Goal: Task Accomplishment & Management: Use online tool/utility

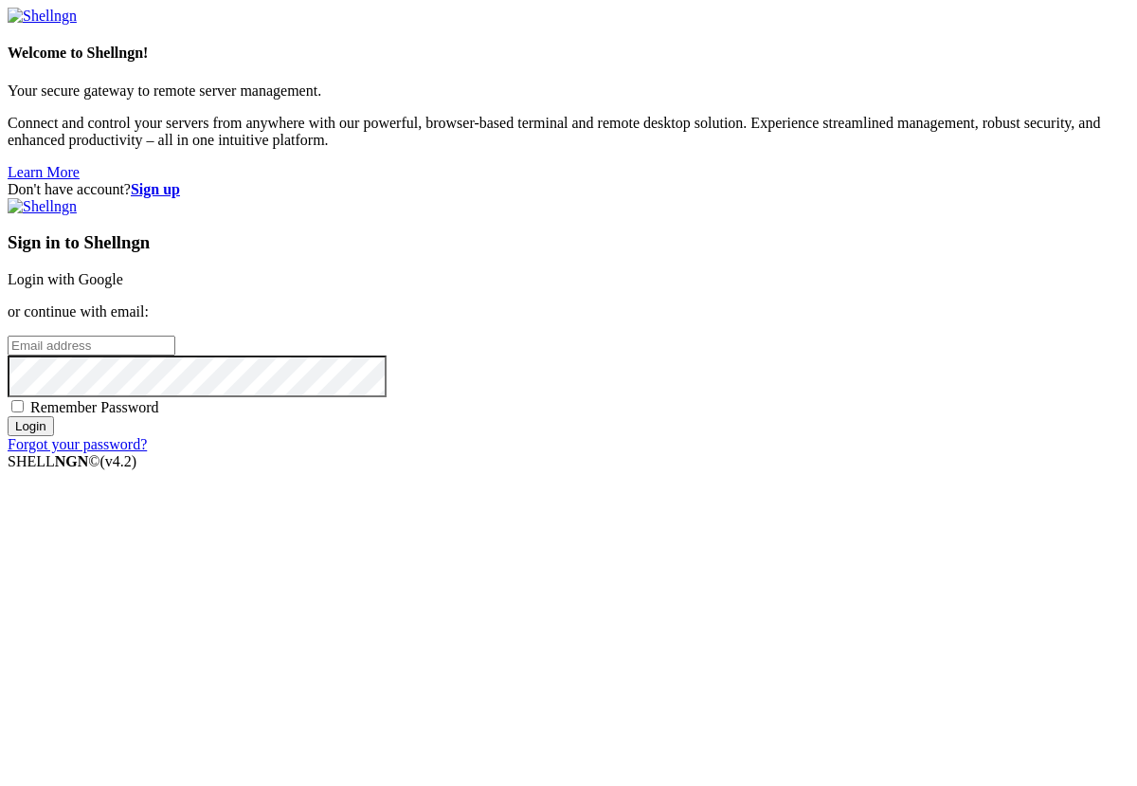
click at [123, 287] on link "Login with Google" at bounding box center [66, 279] width 116 height 16
click at [1079, 181] on div "Don't have account? Sign up Sign in to Shellngn Login with Google or continue w…" at bounding box center [569, 317] width 1122 height 272
click at [180, 181] on strong "Sign up" at bounding box center [155, 189] width 49 height 16
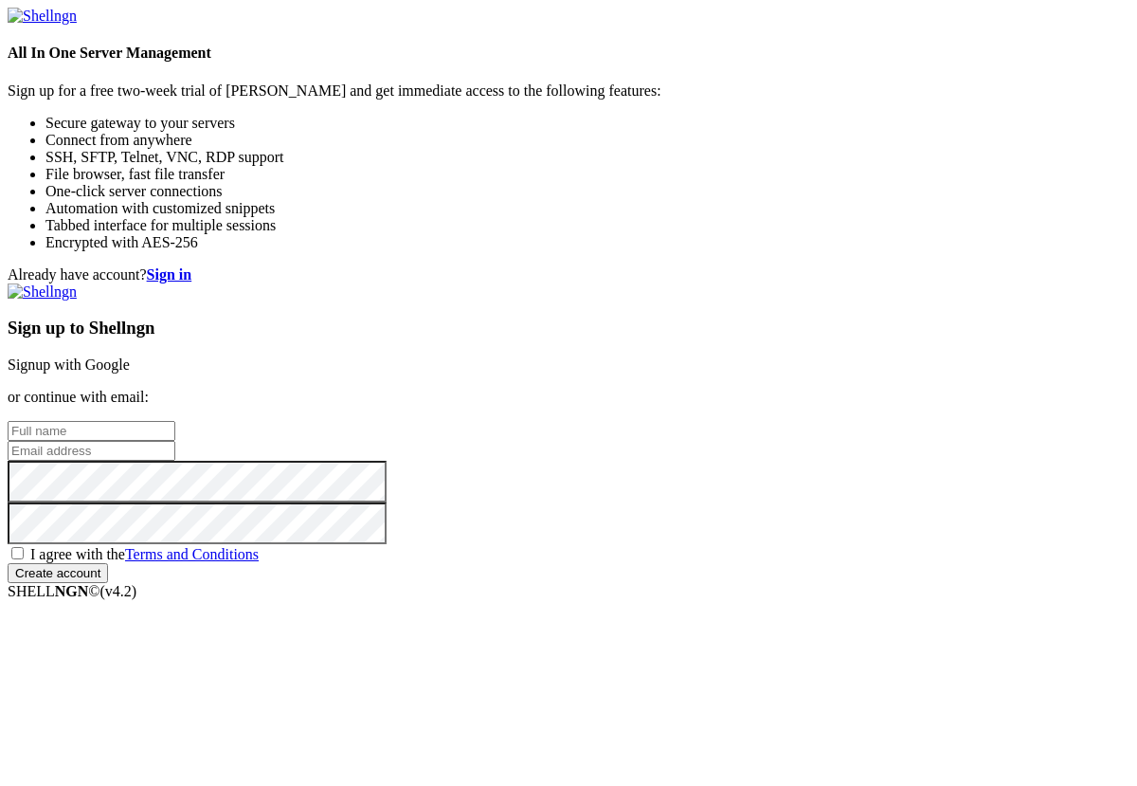
click at [175, 421] on input "text" at bounding box center [92, 431] width 168 height 20
type input "[PERSON_NAME]"
type input "[EMAIL_ADDRESS][DOMAIN_NAME]"
click at [259, 546] on span "I agree with the Terms and Conditions" at bounding box center [144, 554] width 228 height 16
click at [24, 547] on input "I agree with the Terms and Conditions" at bounding box center [17, 553] width 12 height 12
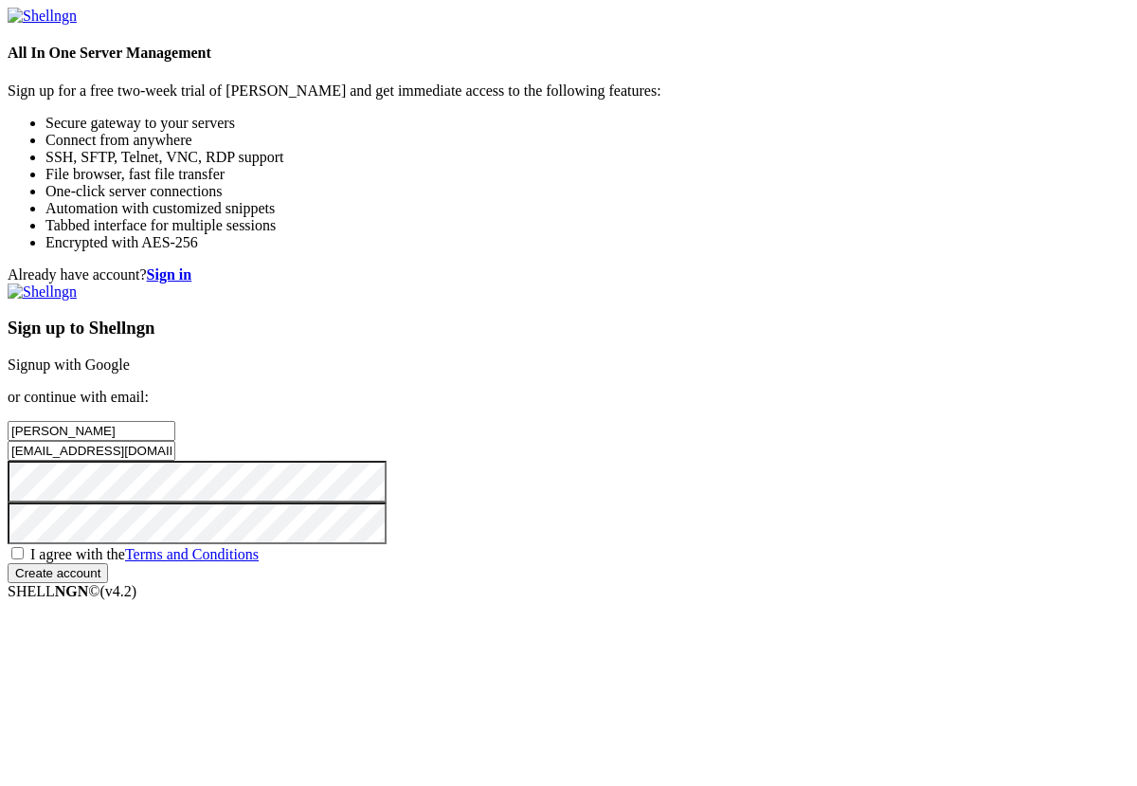
checkbox input "true"
click at [108, 583] on input "Create account" at bounding box center [58, 573] width 100 height 20
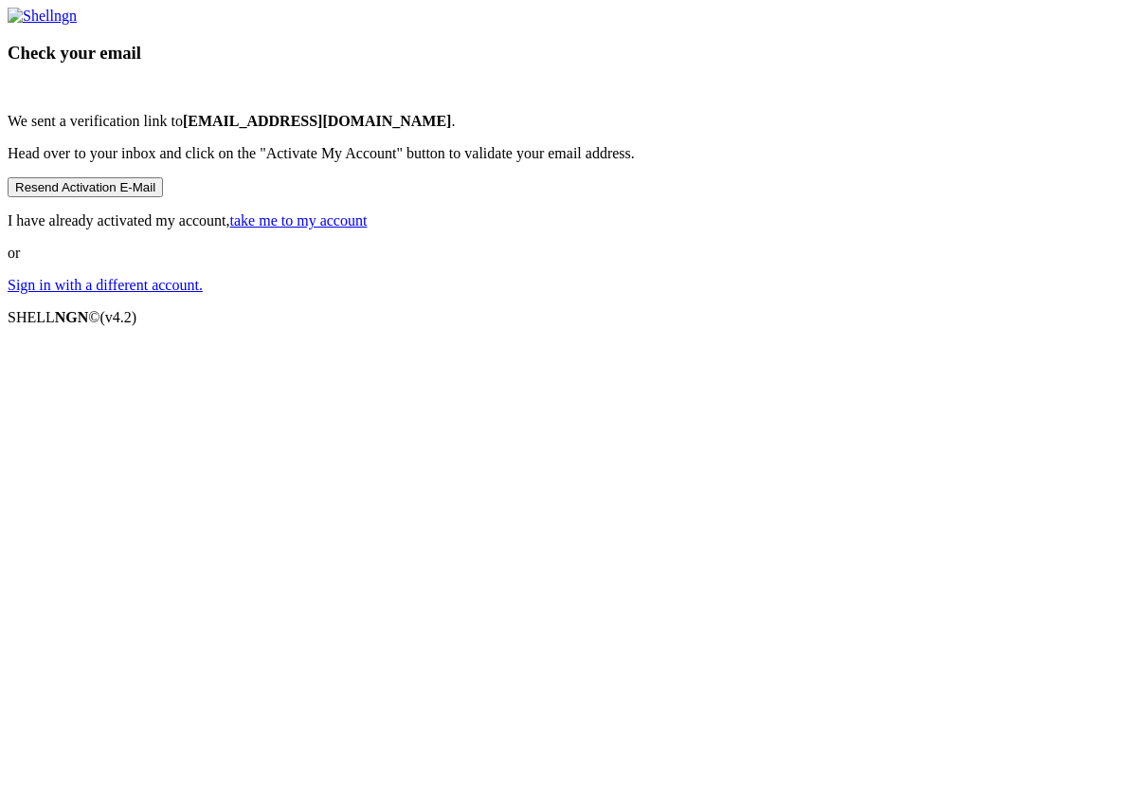
click at [368, 228] on link "take me to my account" at bounding box center [298, 220] width 137 height 16
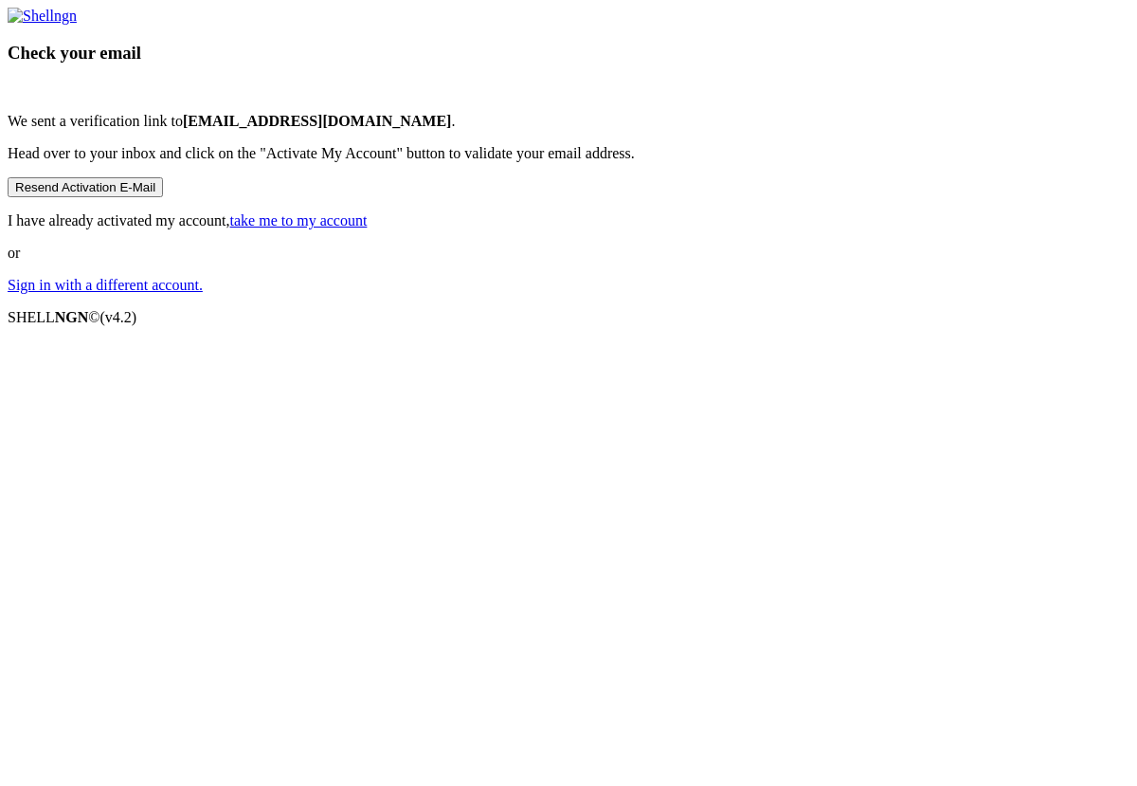
click at [368, 228] on link "take me to my account" at bounding box center [298, 220] width 137 height 16
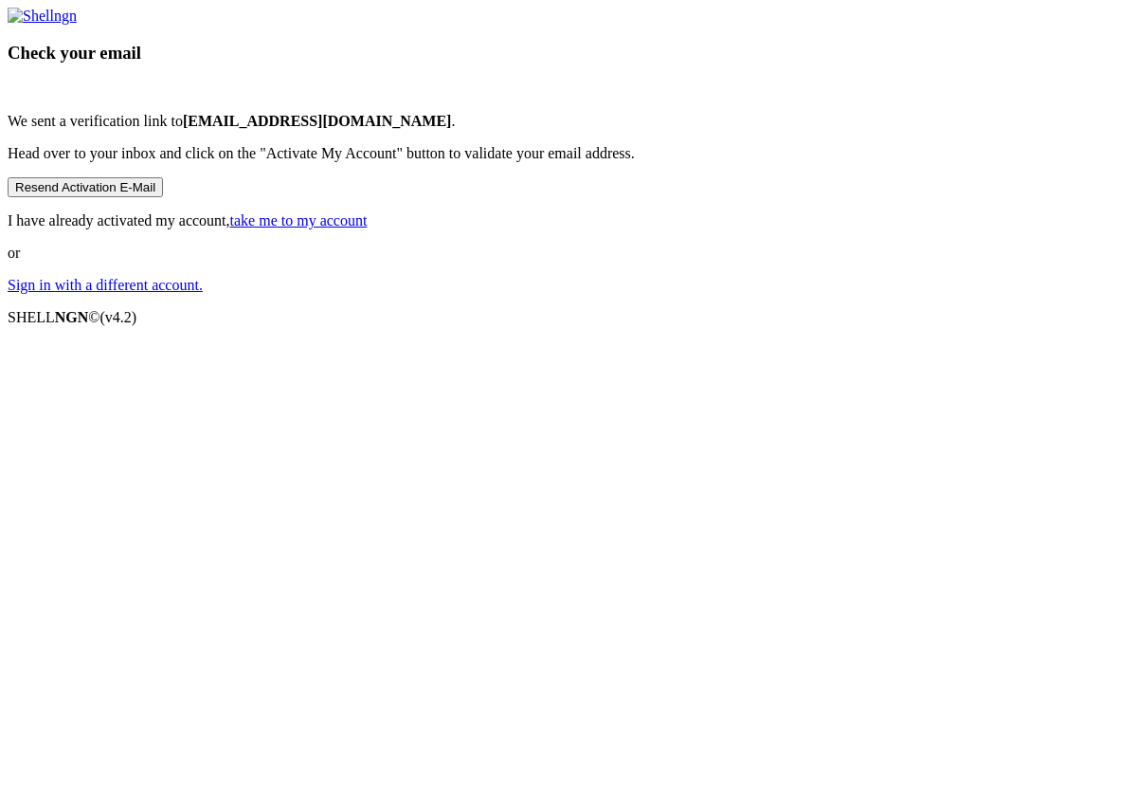
click at [368, 228] on link "take me to my account" at bounding box center [298, 220] width 137 height 16
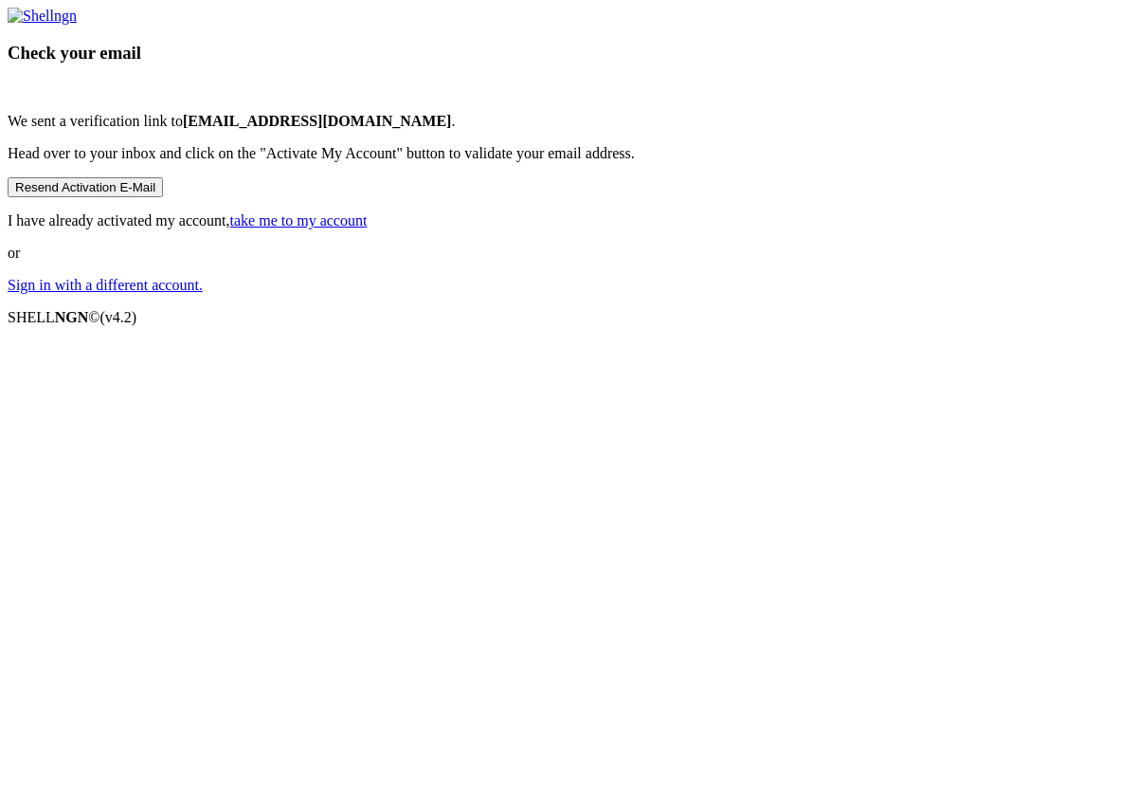
click at [368, 228] on link "take me to my account" at bounding box center [298, 220] width 137 height 16
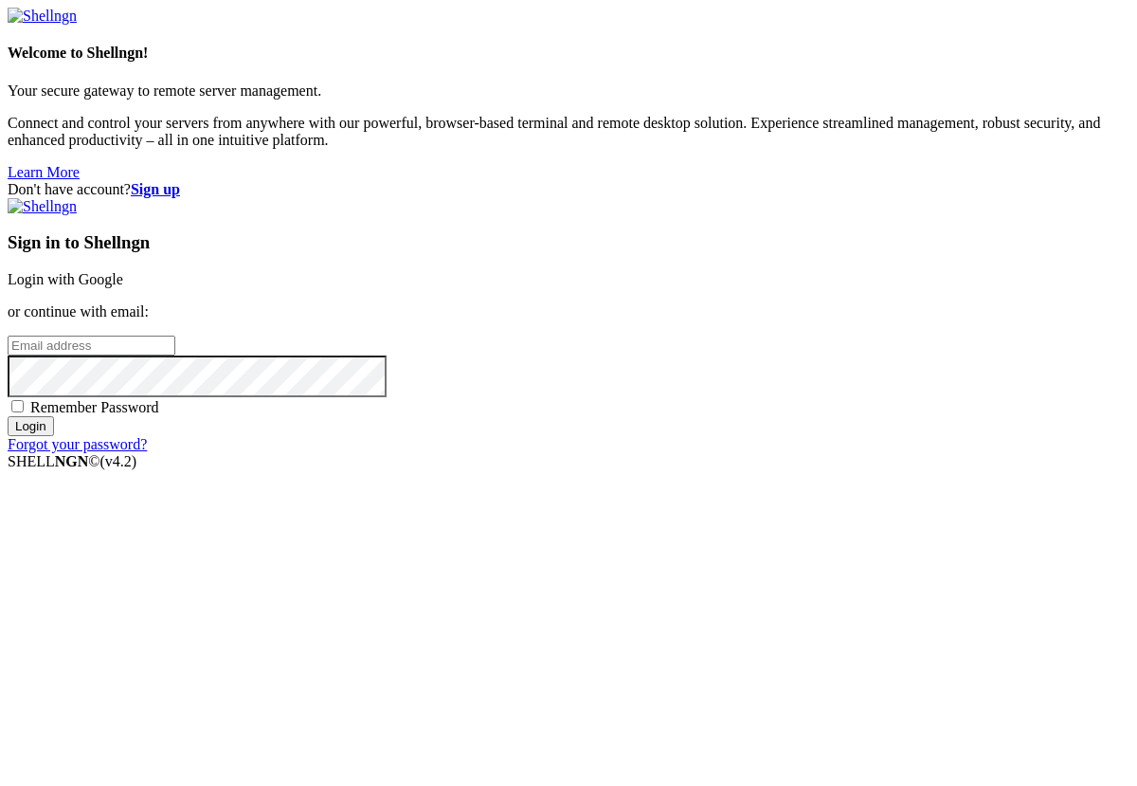
click at [175, 355] on input "email" at bounding box center [92, 345] width 168 height 20
type input "[EMAIL_ADDRESS][DOMAIN_NAME]"
click at [159, 415] on span "Remember Password" at bounding box center [94, 407] width 129 height 16
click at [24, 412] on input "Remember Password" at bounding box center [17, 406] width 12 height 12
checkbox input "true"
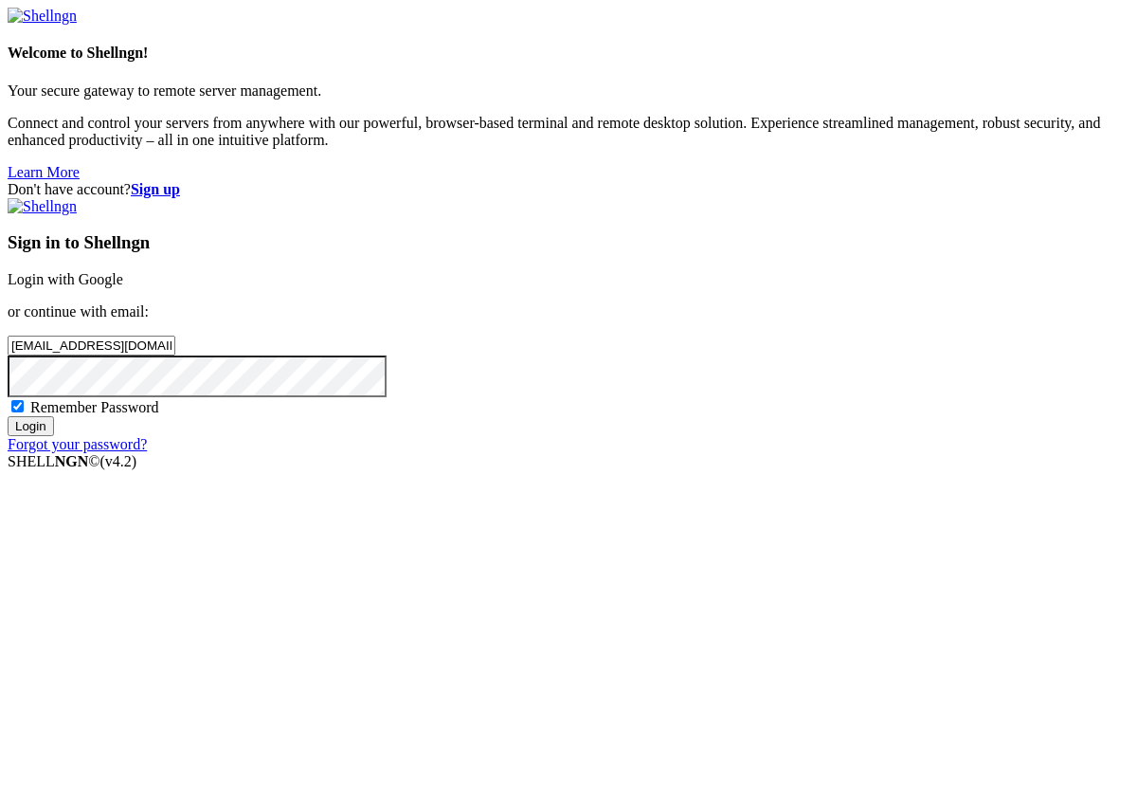
click at [54, 436] on input "Login" at bounding box center [31, 426] width 46 height 20
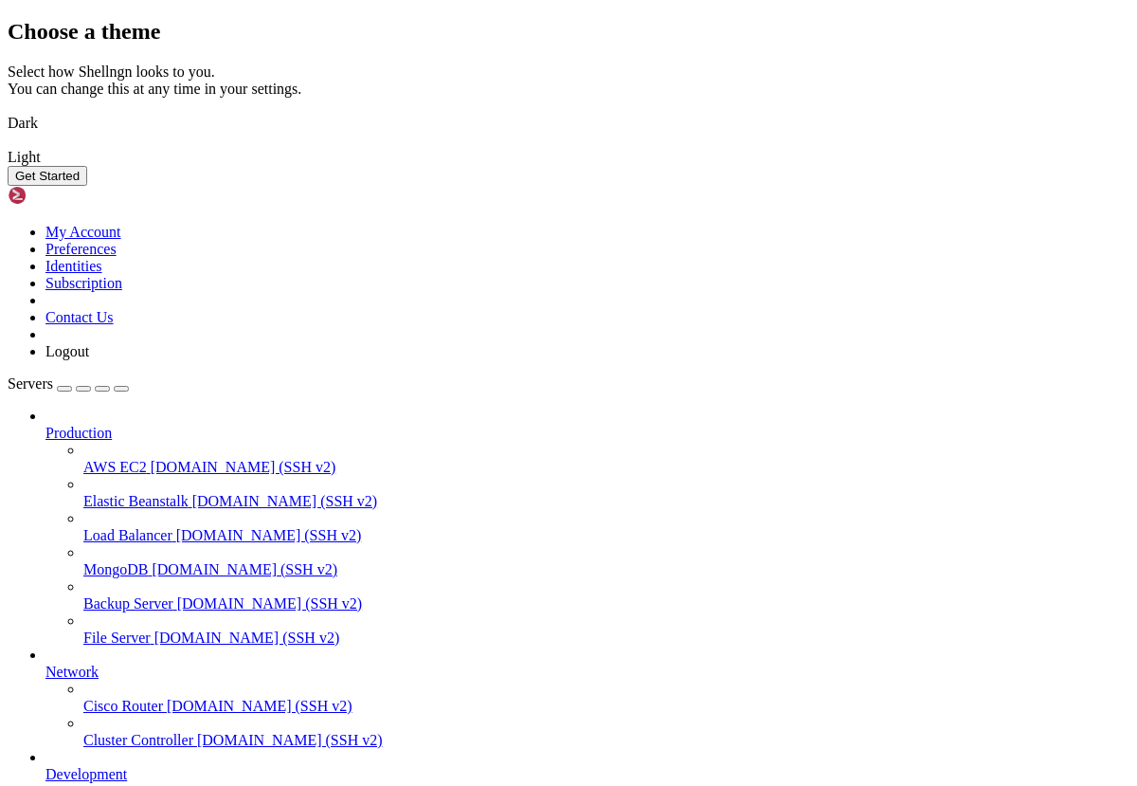
click at [87, 186] on button "Get Started" at bounding box center [48, 176] width 80 height 20
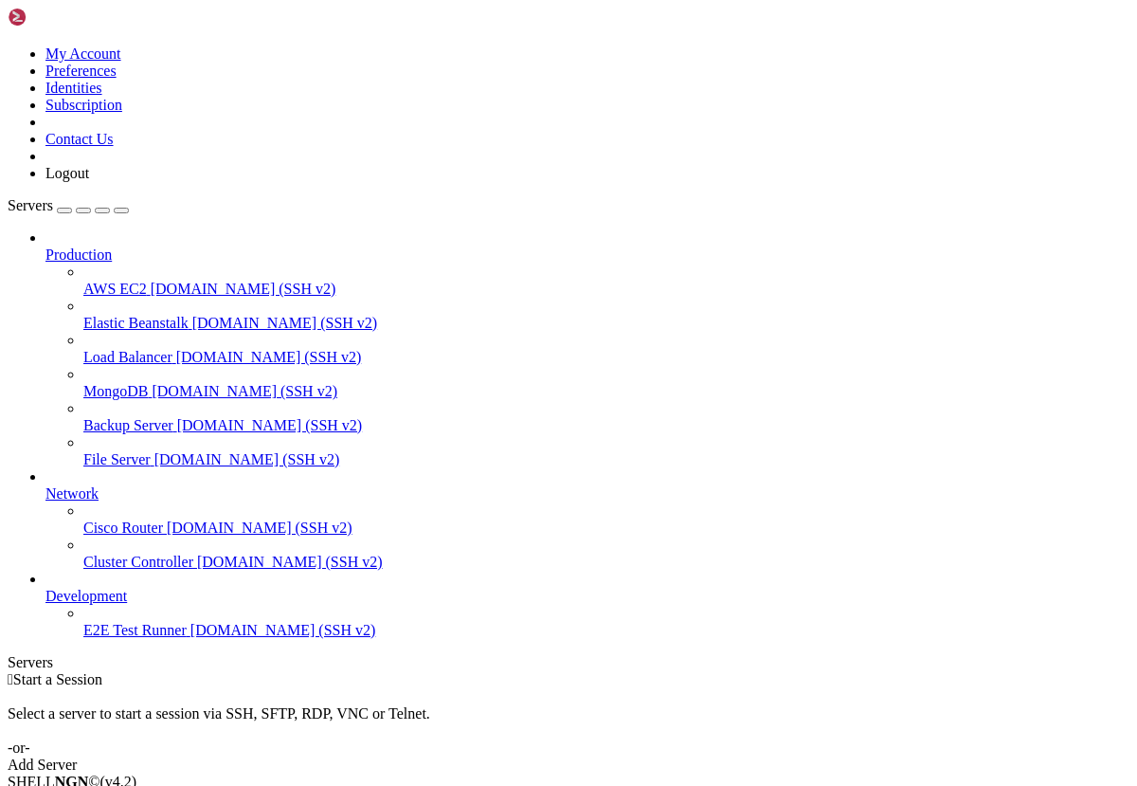
click at [644, 756] on link "Add Server" at bounding box center [569, 764] width 1122 height 17
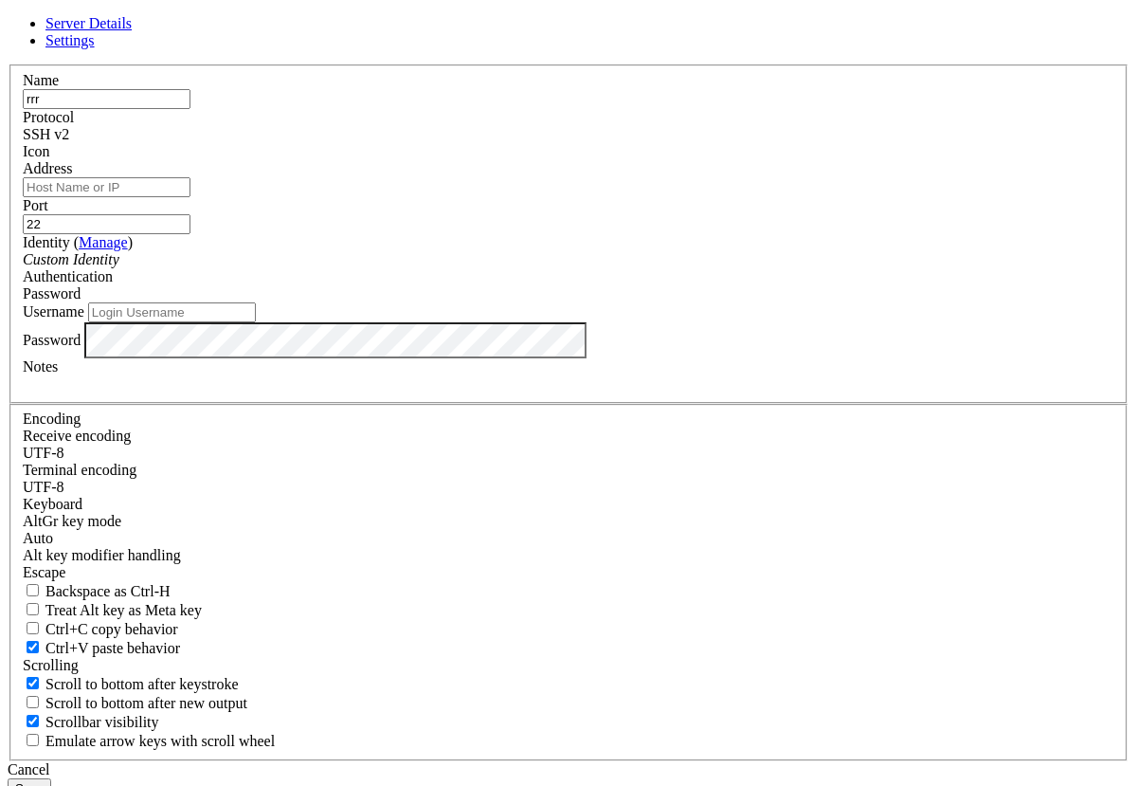
type input "rrr"
click at [190, 197] on input "Address" at bounding box center [107, 187] width 168 height 20
type input "193.181.212.129"
click at [256, 322] on input "Username" at bounding box center [172, 312] width 168 height 20
type input "r"
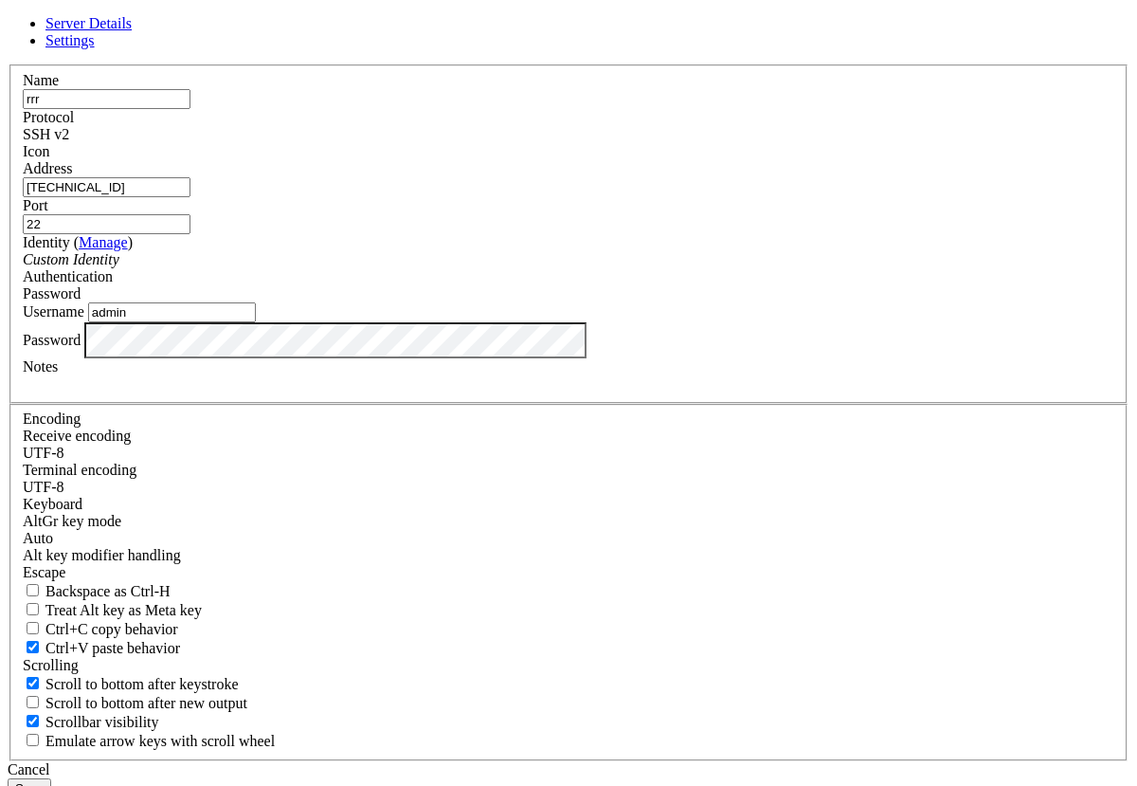
type input "admin"
click at [51, 778] on button "Save" at bounding box center [30, 788] width 44 height 20
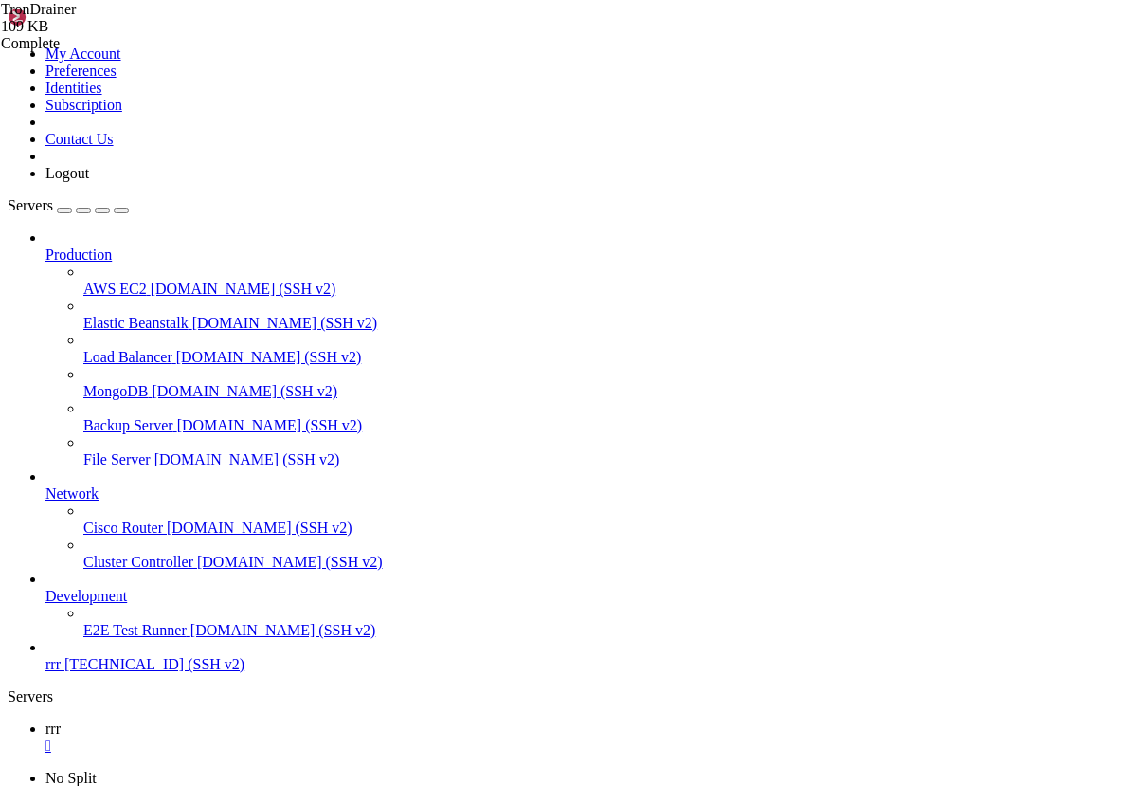
type input "/home/admin/TronDrainer"
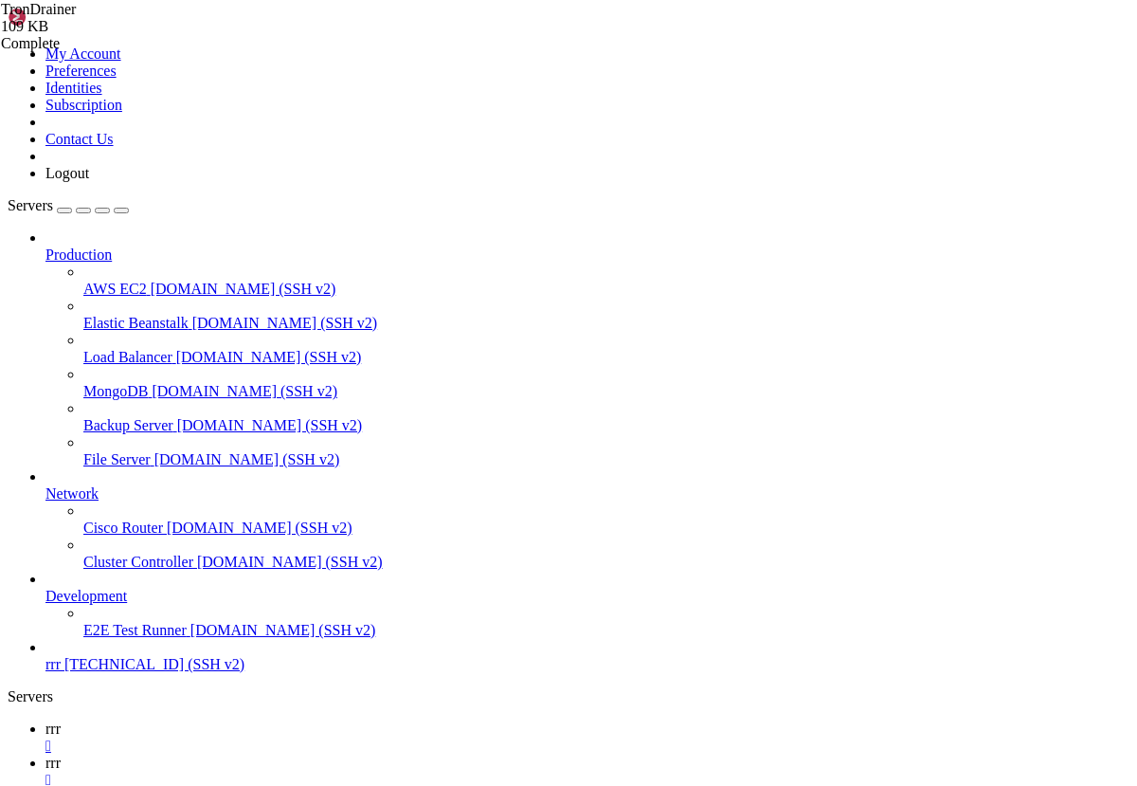
click at [61, 720] on span "rrr" at bounding box center [52, 728] width 15 height 16
click at [61, 754] on span "rrr" at bounding box center [52, 762] width 15 height 16
click at [268, 720] on link "rrr " at bounding box center [587, 737] width 1084 height 34
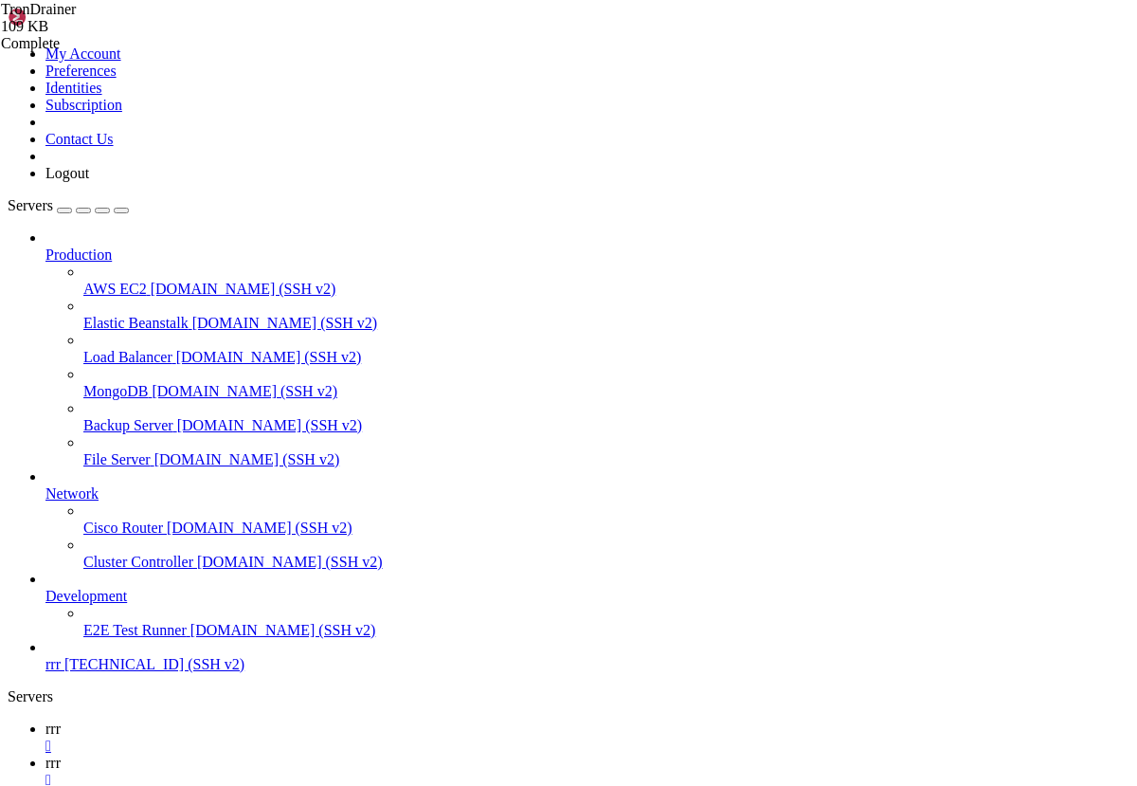
click at [354, 754] on link "rrr " at bounding box center [587, 771] width 1084 height 34
click at [61, 720] on span "rrr" at bounding box center [52, 728] width 15 height 16
drag, startPoint x: 515, startPoint y: 195, endPoint x: 317, endPoint y: 190, distance: 197.2
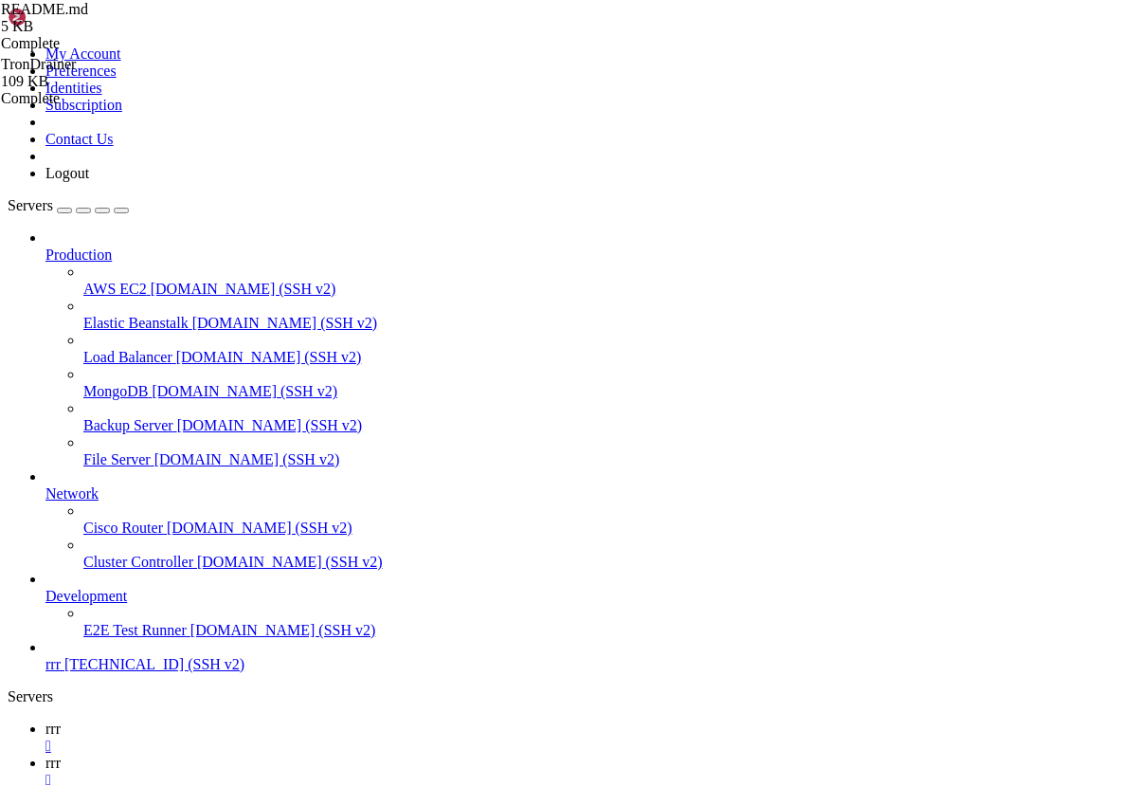
type textarea "cd /root/TronDrainer/backend"
click at [61, 754] on span "rrr" at bounding box center [52, 762] width 15 height 16
click at [256, 720] on link "rrr " at bounding box center [587, 737] width 1084 height 34
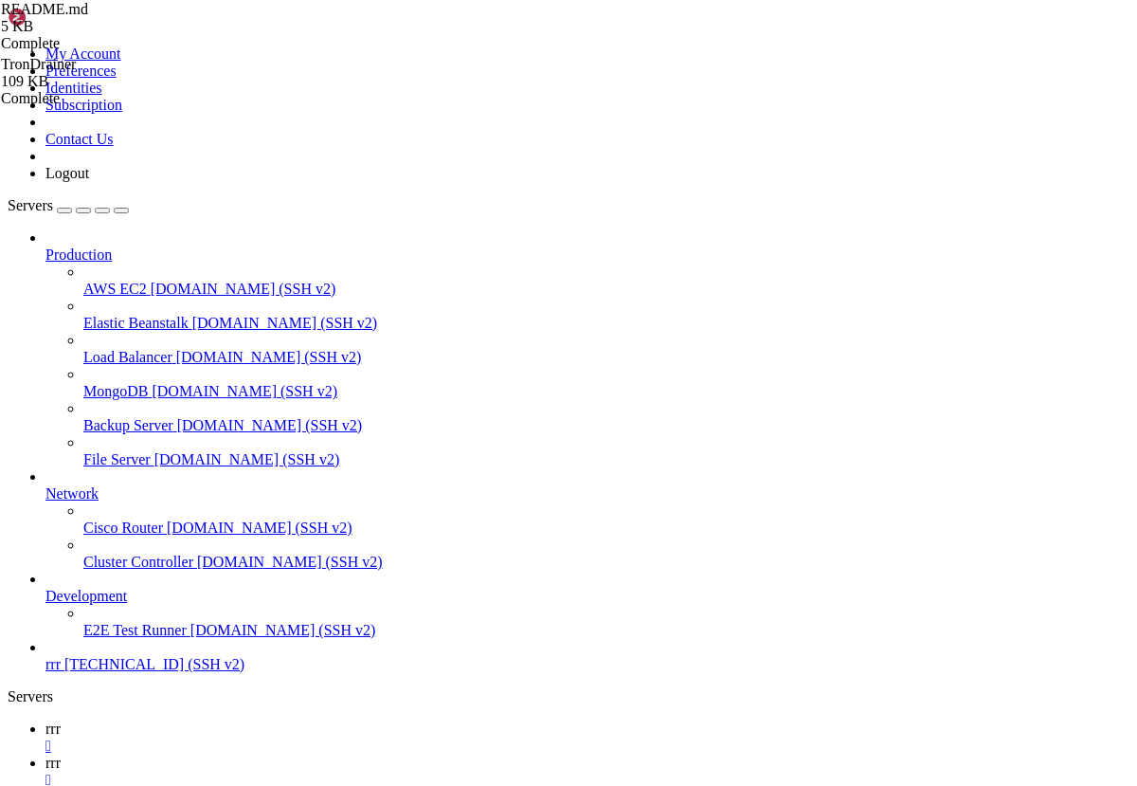
click at [61, 754] on span "rrr" at bounding box center [52, 762] width 15 height 16
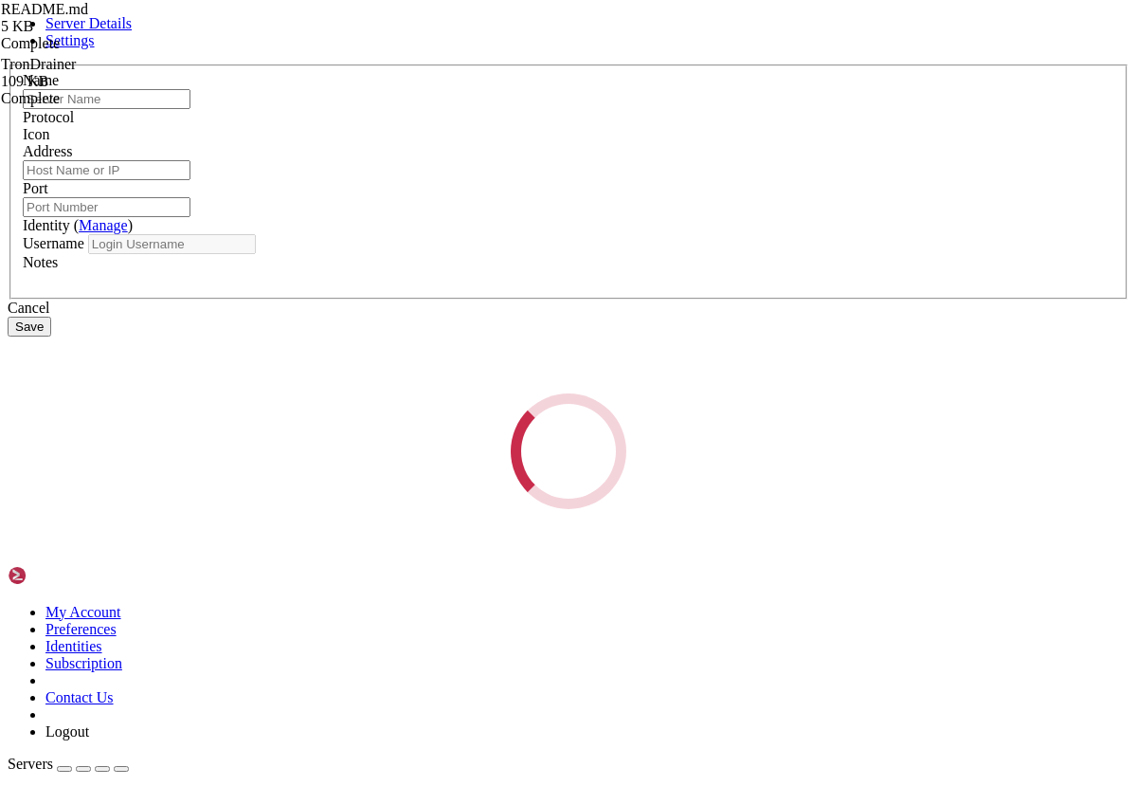
type input "rrr"
type input "193.181.212.129"
type input "22"
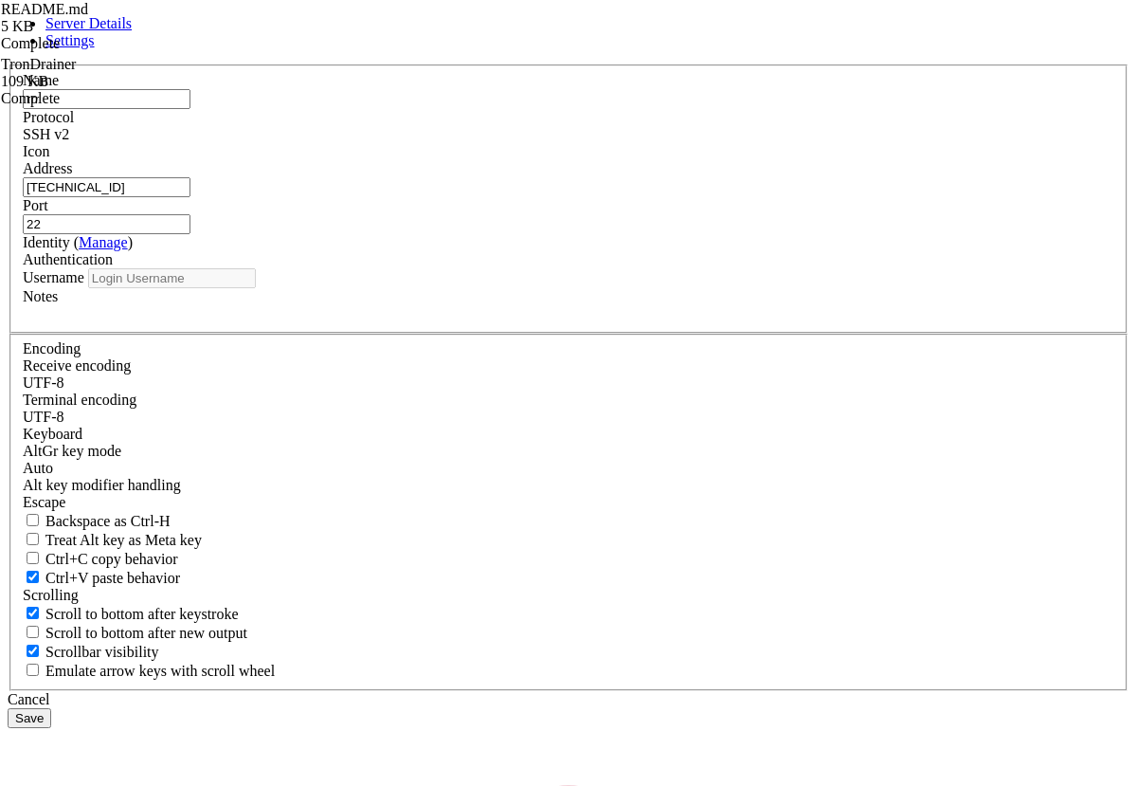
type input "admin"
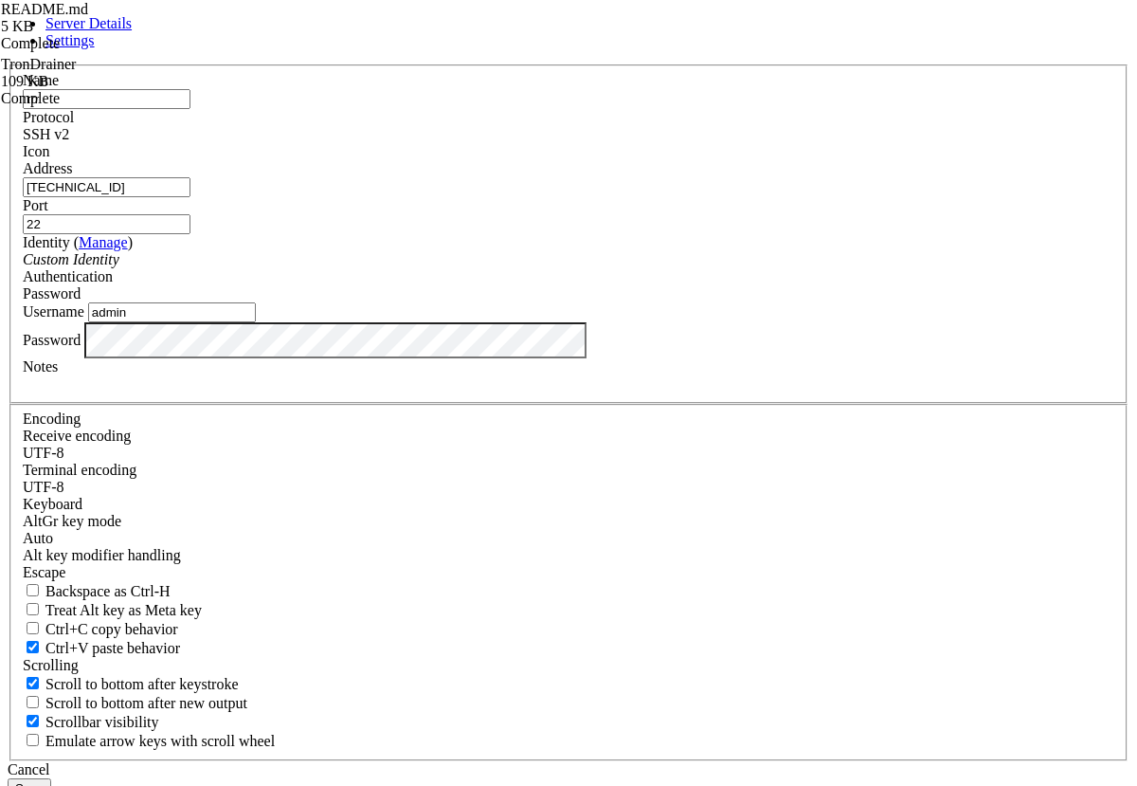
drag, startPoint x: 423, startPoint y: 277, endPoint x: 327, endPoint y: 278, distance: 95.7
click at [190, 197] on input "193.181.212.129" at bounding box center [107, 187] width 168 height 20
drag, startPoint x: 441, startPoint y: 288, endPoint x: 325, endPoint y: 288, distance: 115.6
click at [190, 197] on input "193.181.212.129" at bounding box center [107, 187] width 168 height 20
click at [8, 64] on icon at bounding box center [8, 64] width 0 height 0
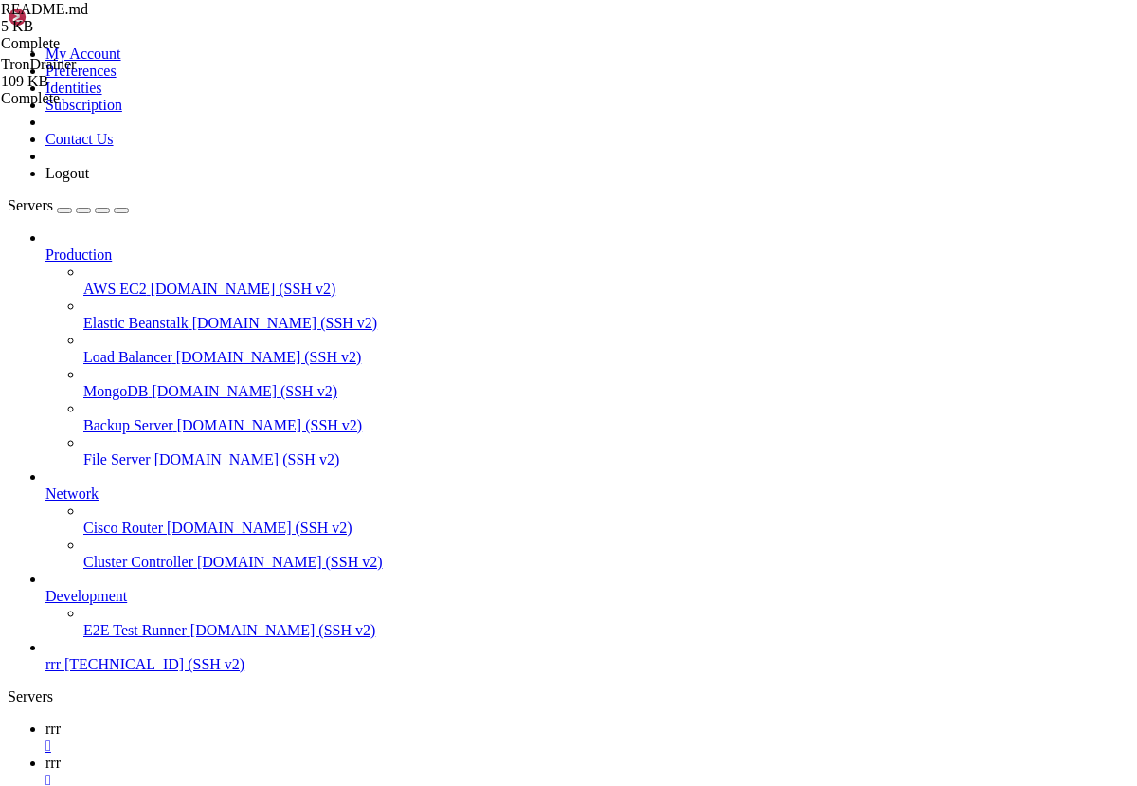
click at [267, 720] on link "rrr " at bounding box center [587, 737] width 1084 height 34
click at [354, 754] on link "rrr " at bounding box center [587, 771] width 1084 height 34
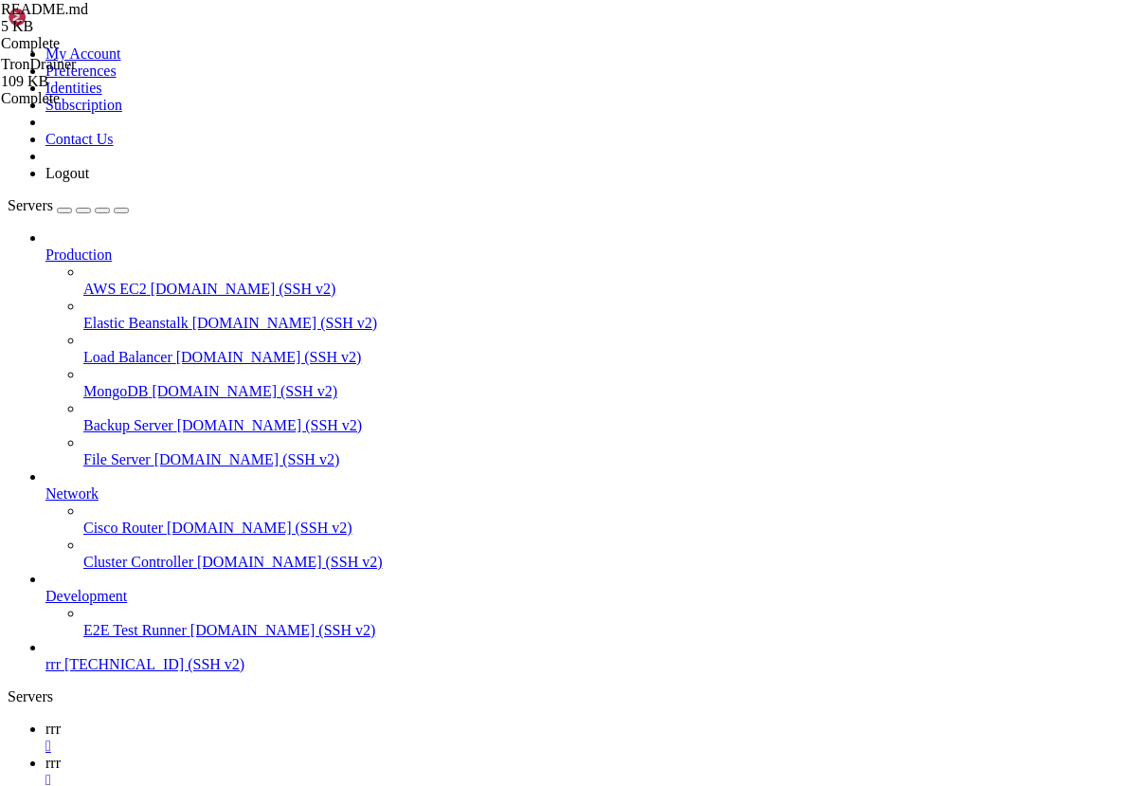
click at [61, 720] on span "rrr" at bounding box center [52, 728] width 15 height 16
click at [352, 754] on link "rrr " at bounding box center [587, 771] width 1084 height 34
click at [253, 720] on link "rrr " at bounding box center [587, 737] width 1084 height 34
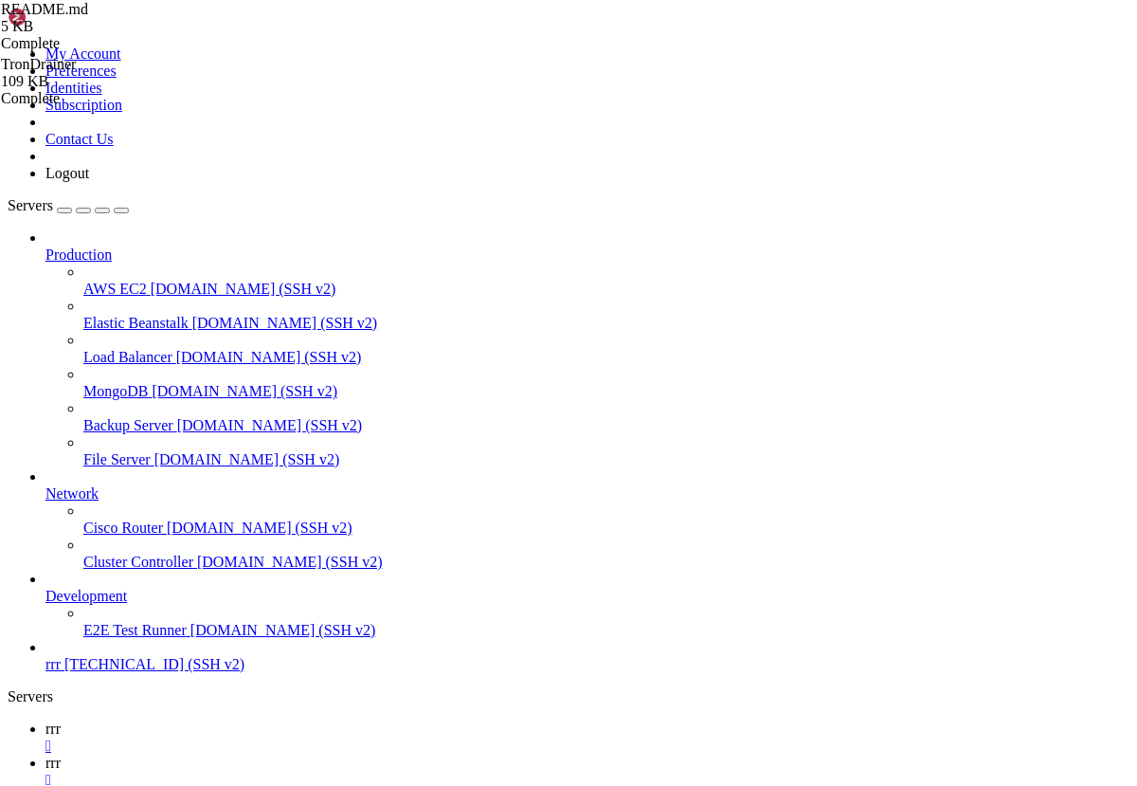
type textarea "npm install -g pm2"
drag, startPoint x: 470, startPoint y: 245, endPoint x: 346, endPoint y: 245, distance: 124.2
click at [61, 754] on span "rrr" at bounding box center [52, 762] width 15 height 16
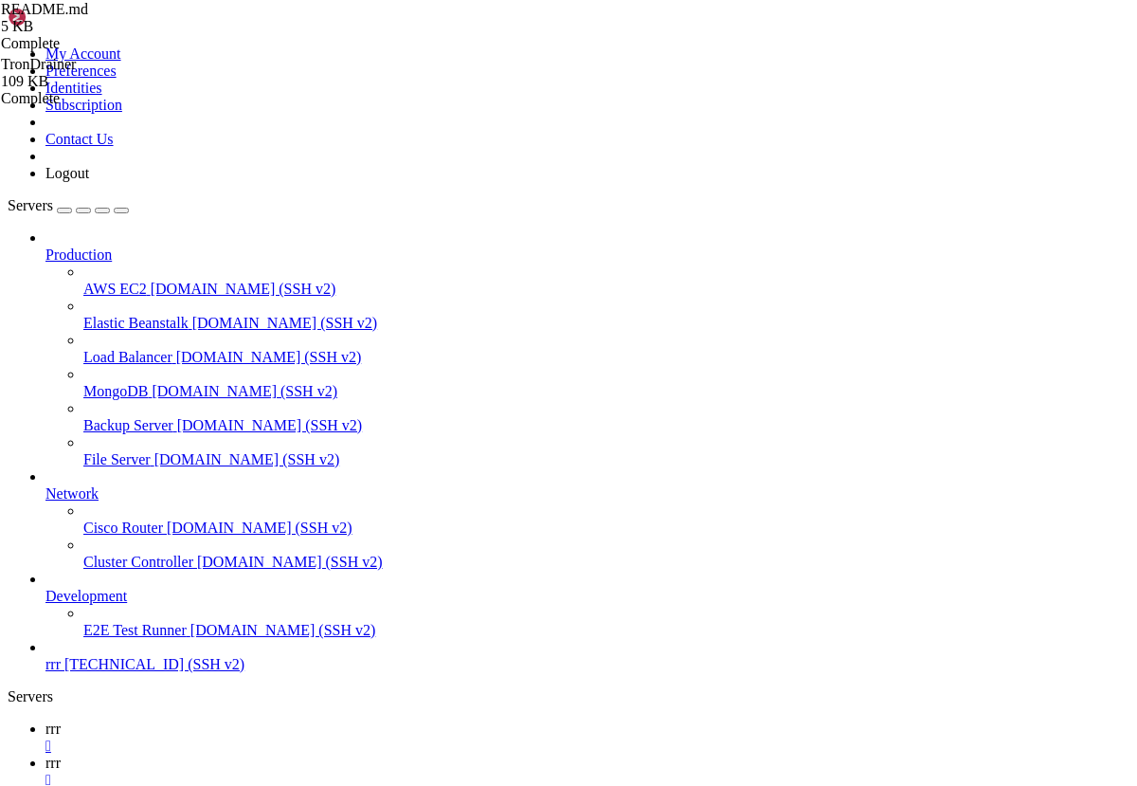
click at [263, 720] on link "rrr " at bounding box center [587, 737] width 1084 height 34
click at [363, 754] on link "rrr " at bounding box center [587, 771] width 1084 height 34
click at [271, 720] on link "rrr " at bounding box center [587, 737] width 1084 height 34
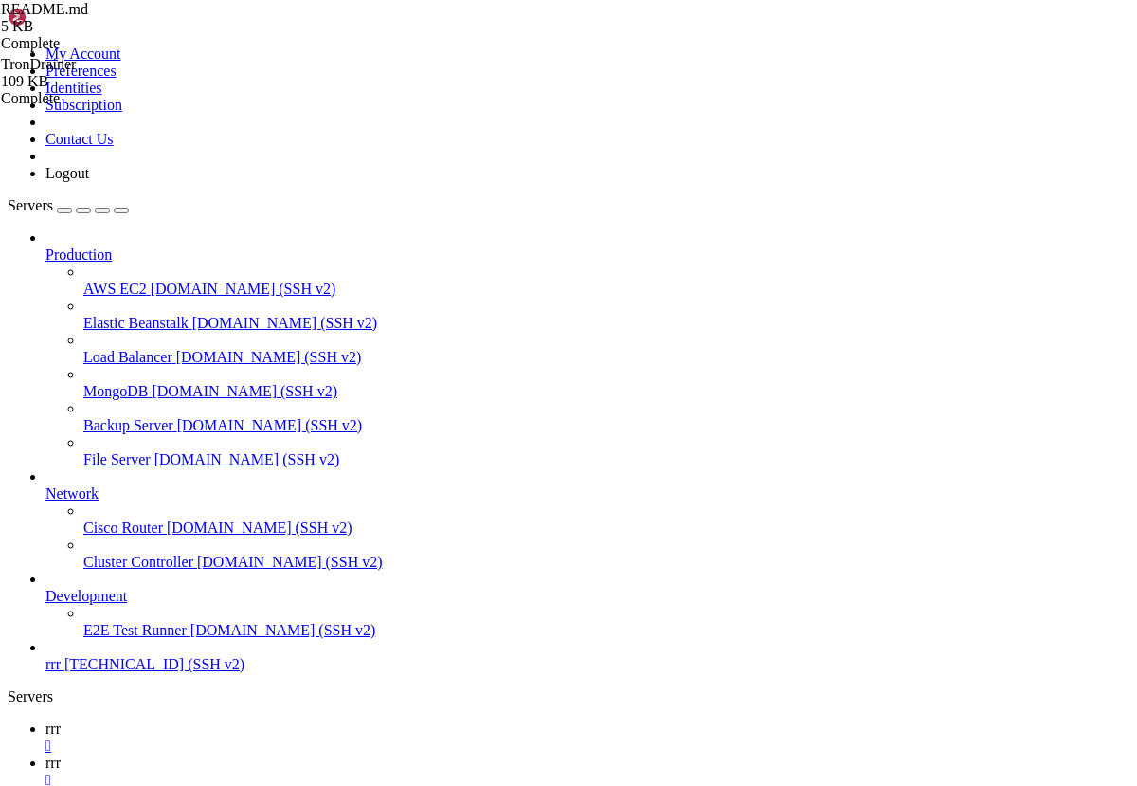
click at [349, 754] on link "rrr " at bounding box center [587, 771] width 1084 height 34
click at [286, 720] on link "rrr " at bounding box center [587, 737] width 1084 height 34
click at [61, 754] on span "rrr" at bounding box center [52, 762] width 15 height 16
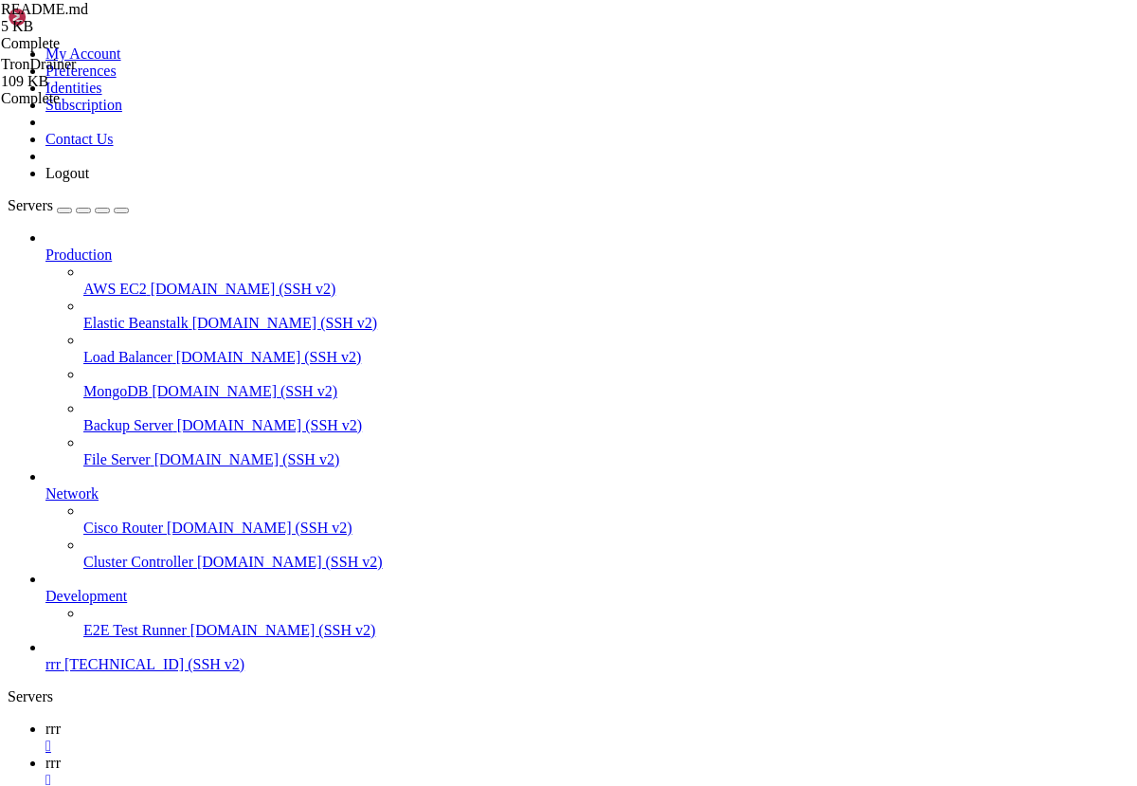
click at [61, 720] on span "rrr" at bounding box center [52, 728] width 15 height 16
type textarea "cd /root/TronDrainer/frontend"
drag, startPoint x: 340, startPoint y: 167, endPoint x: 537, endPoint y: 170, distance: 197.1
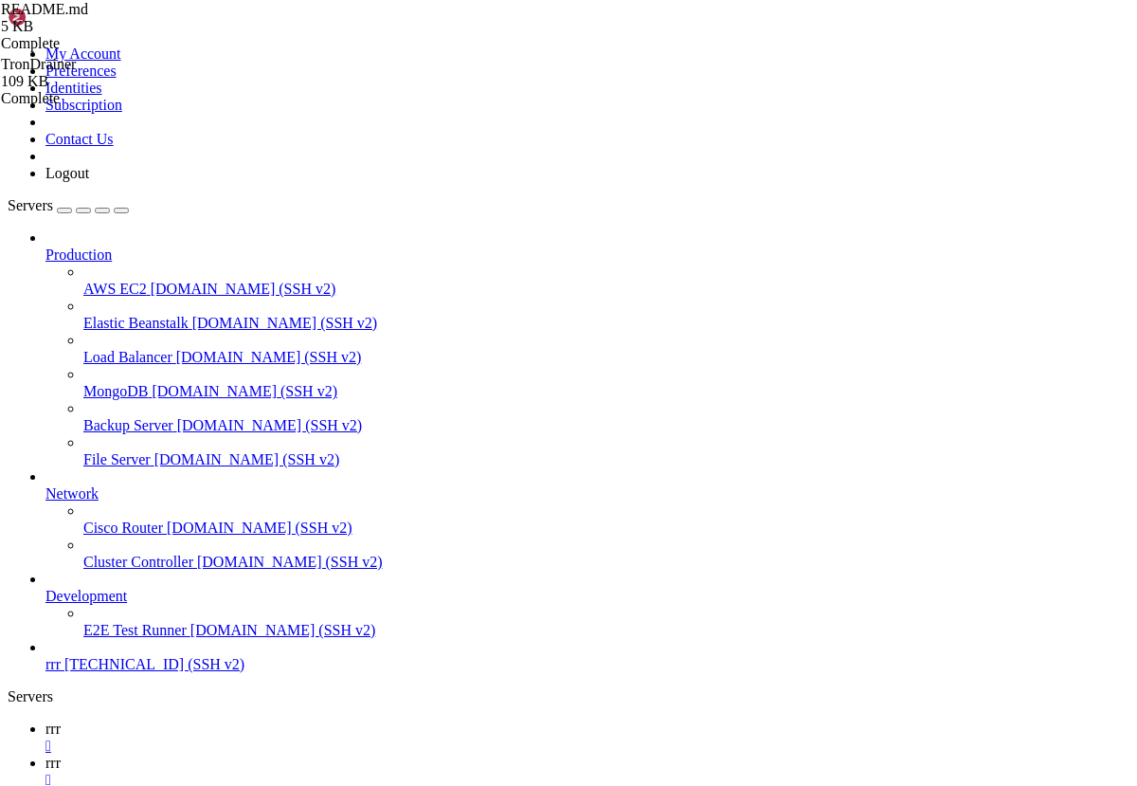
click at [45, 754] on icon at bounding box center [45, 762] width 0 height 16
click at [45, 720] on icon at bounding box center [45, 728] width 0 height 16
click at [61, 754] on span "rrr" at bounding box center [52, 762] width 15 height 16
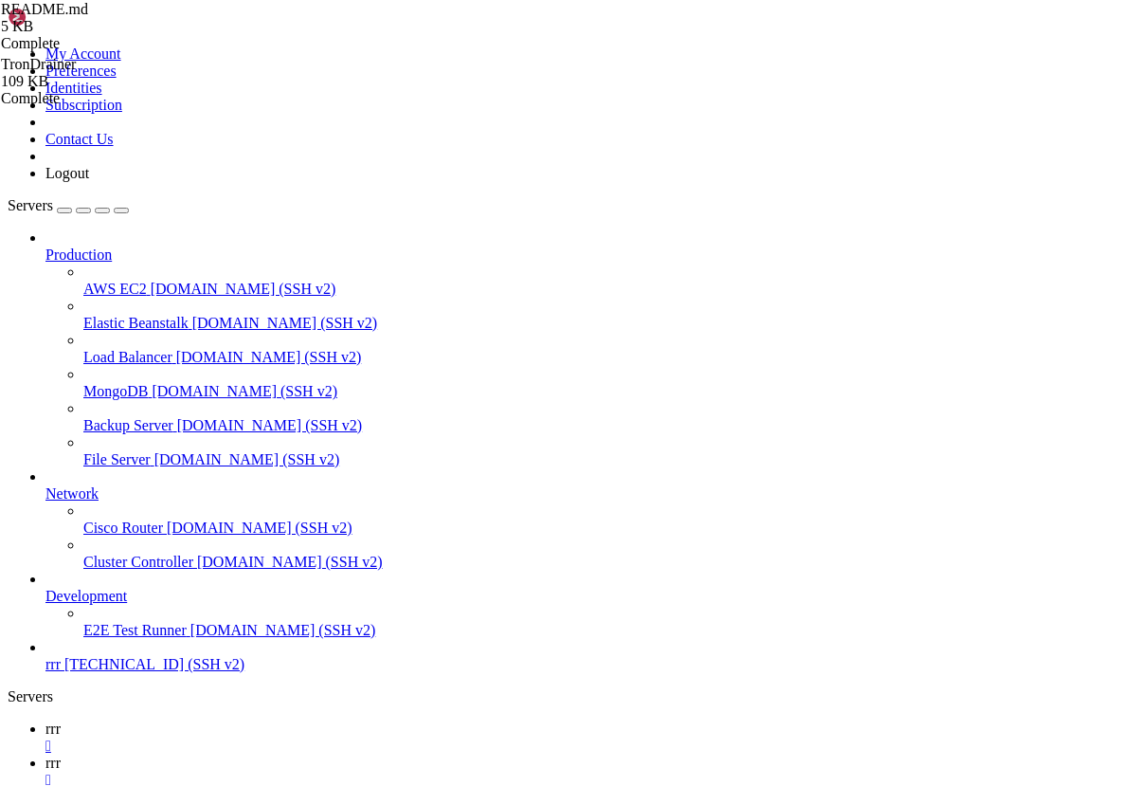
click at [45, 720] on icon at bounding box center [45, 728] width 0 height 16
click at [349, 754] on link "rrr " at bounding box center [587, 771] width 1084 height 34
click at [61, 720] on span "rrr" at bounding box center [52, 728] width 15 height 16
type textarea "sudo chmod -R 755 /var/www/frontend/assets"
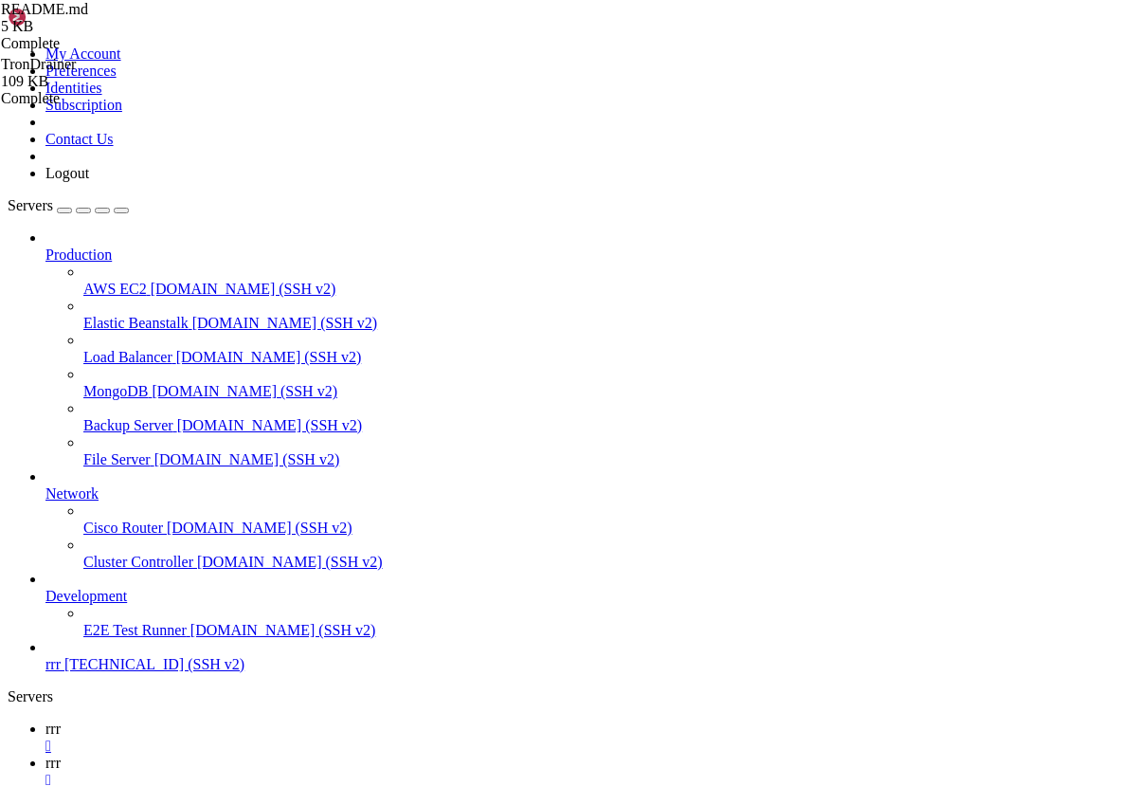
drag, startPoint x: 342, startPoint y: 322, endPoint x: 625, endPoint y: 404, distance: 294.9
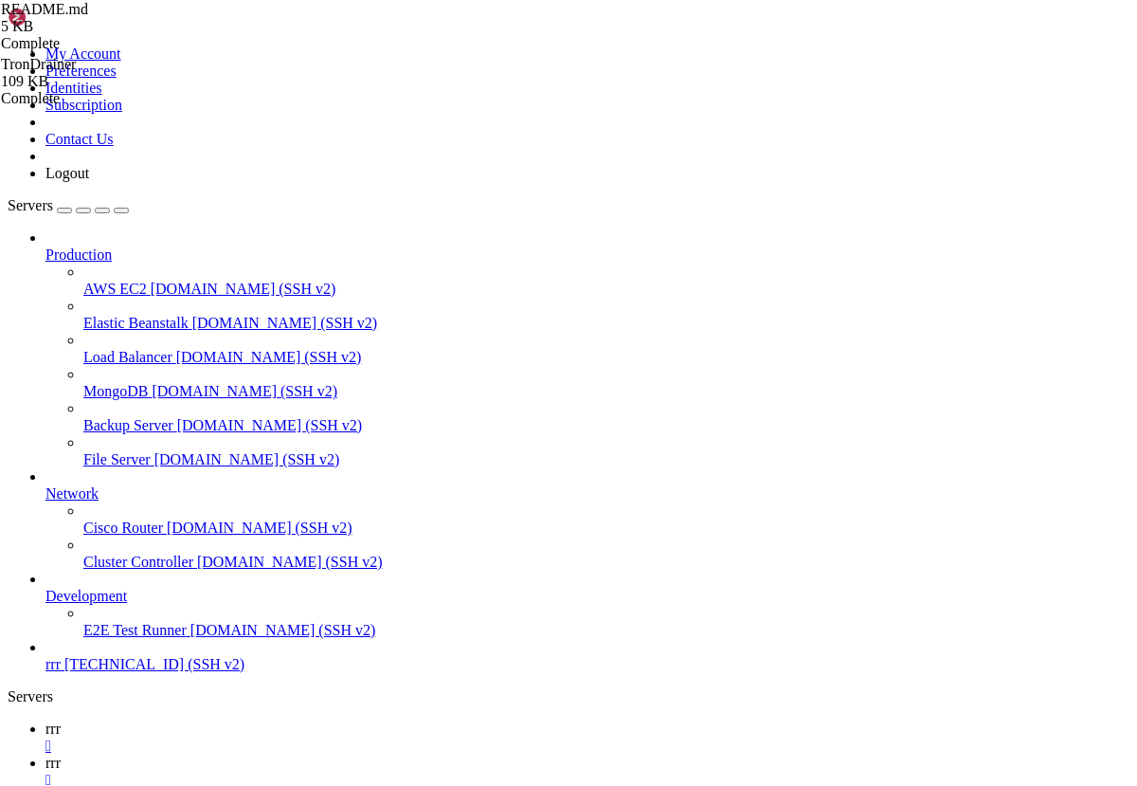
type textarea "sudo chmod -R 755 /var/www/frontend sudo chmod -R 755 /var/www/frontend/assets"
click at [61, 754] on span "rrr" at bounding box center [52, 762] width 15 height 16
click at [45, 720] on icon at bounding box center [45, 728] width 0 height 16
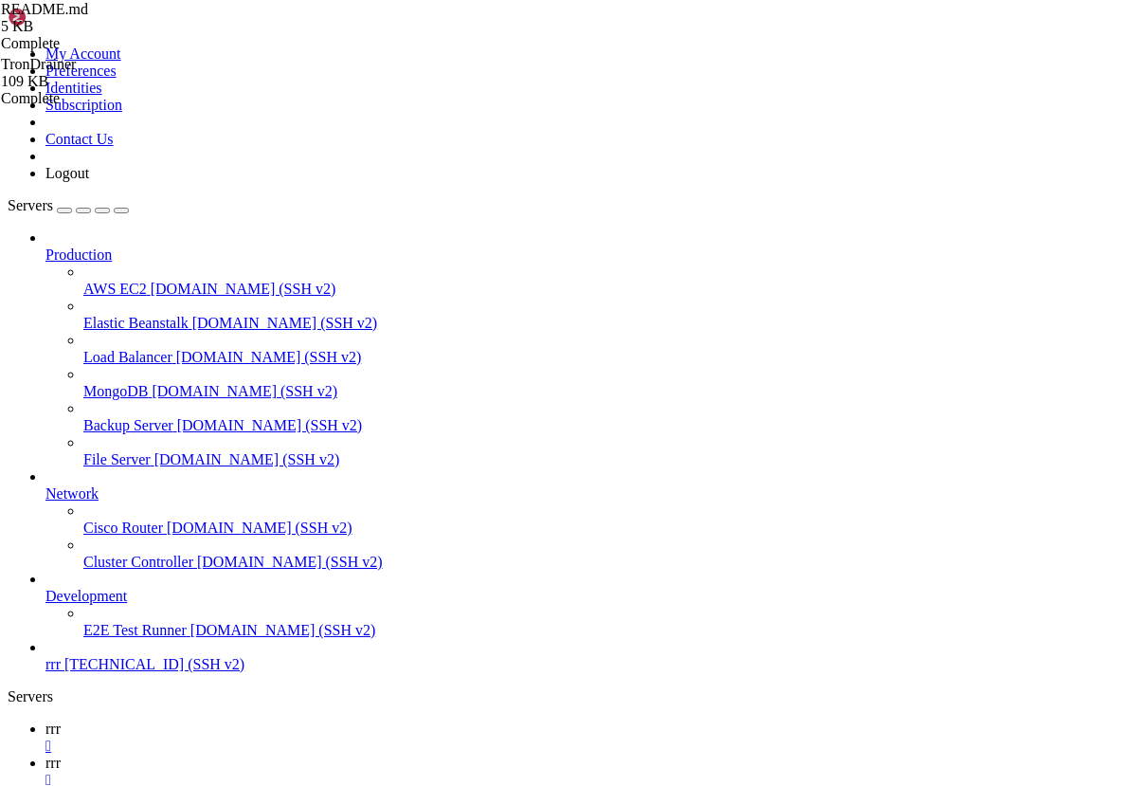
drag, startPoint x: 641, startPoint y: 400, endPoint x: 347, endPoint y: 336, distance: 300.6
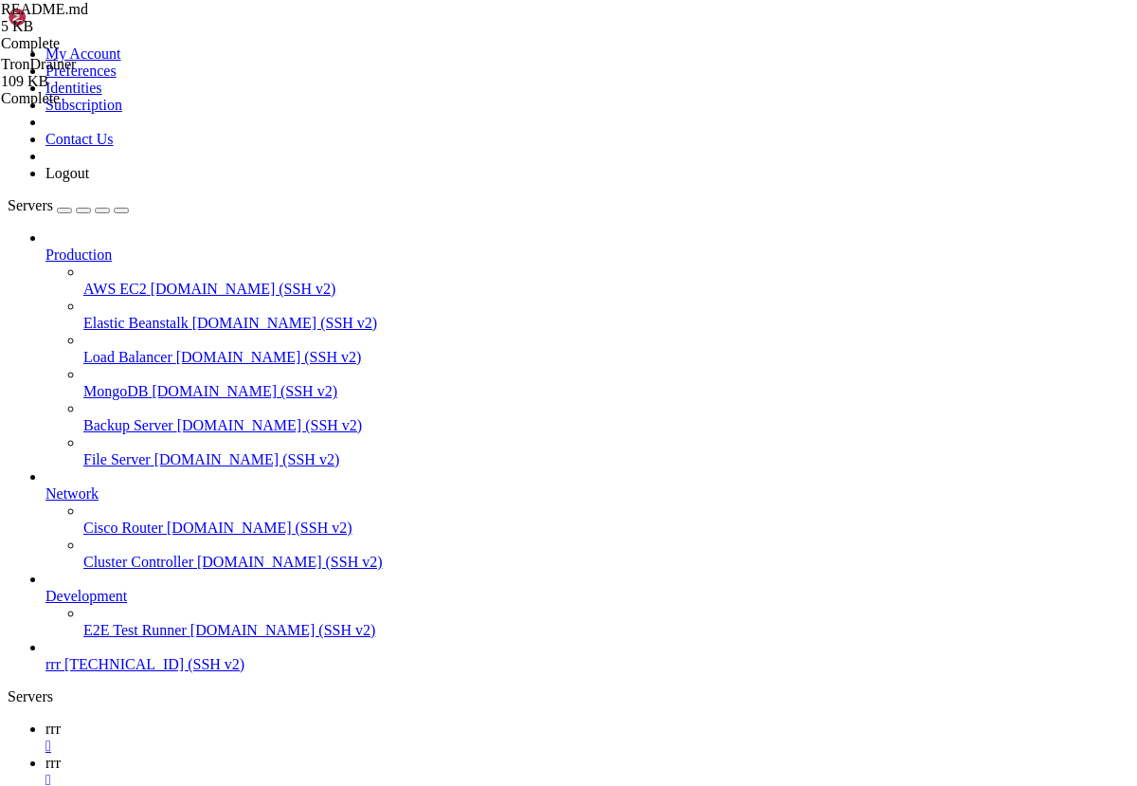
drag, startPoint x: 635, startPoint y: 403, endPoint x: 345, endPoint y: 325, distance: 300.2
type textarea "mkdir /var/www/frontend sudo mv ~/TronDrainer/frontend/dist/* /var/www/frontend/"
click at [61, 754] on span "rrr" at bounding box center [52, 762] width 15 height 16
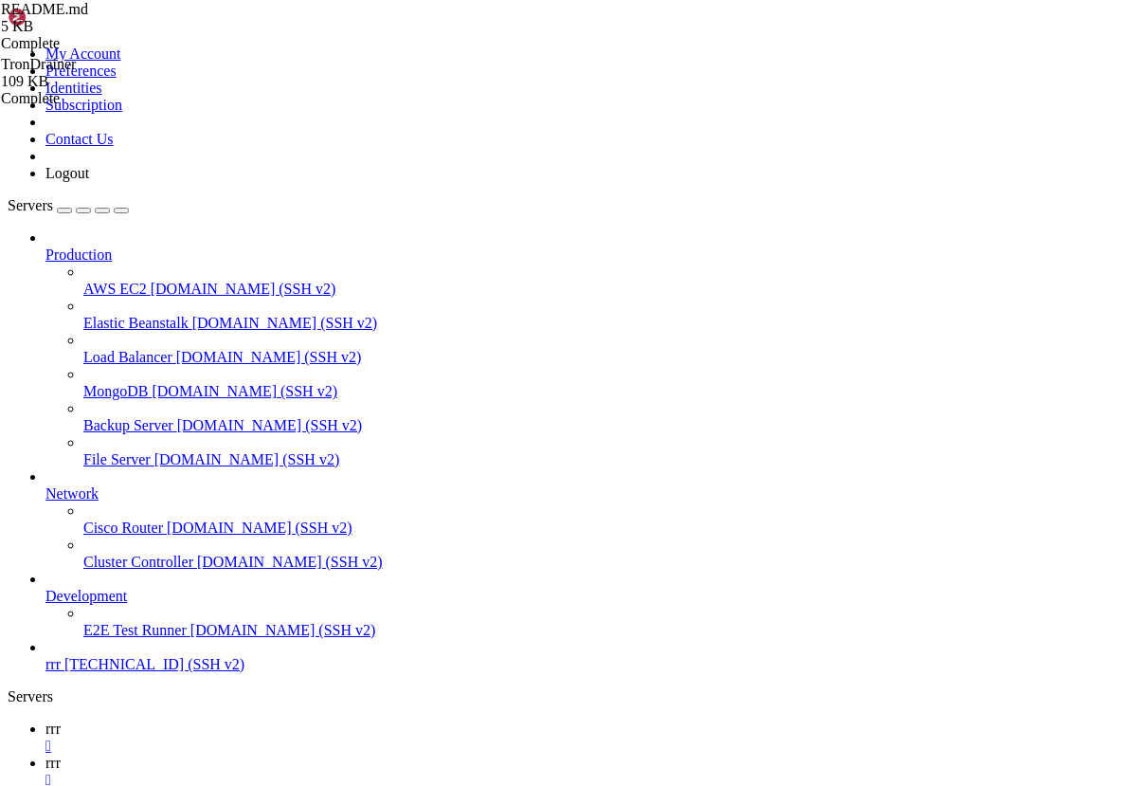
click at [45, 720] on icon at bounding box center [45, 728] width 0 height 16
type textarea "sudo chmod -R 755 /var/www/frontend/assets"
click at [61, 754] on span "rrr" at bounding box center [52, 762] width 15 height 16
drag, startPoint x: 407, startPoint y: 2576, endPoint x: 222, endPoint y: 2391, distance: 261.4
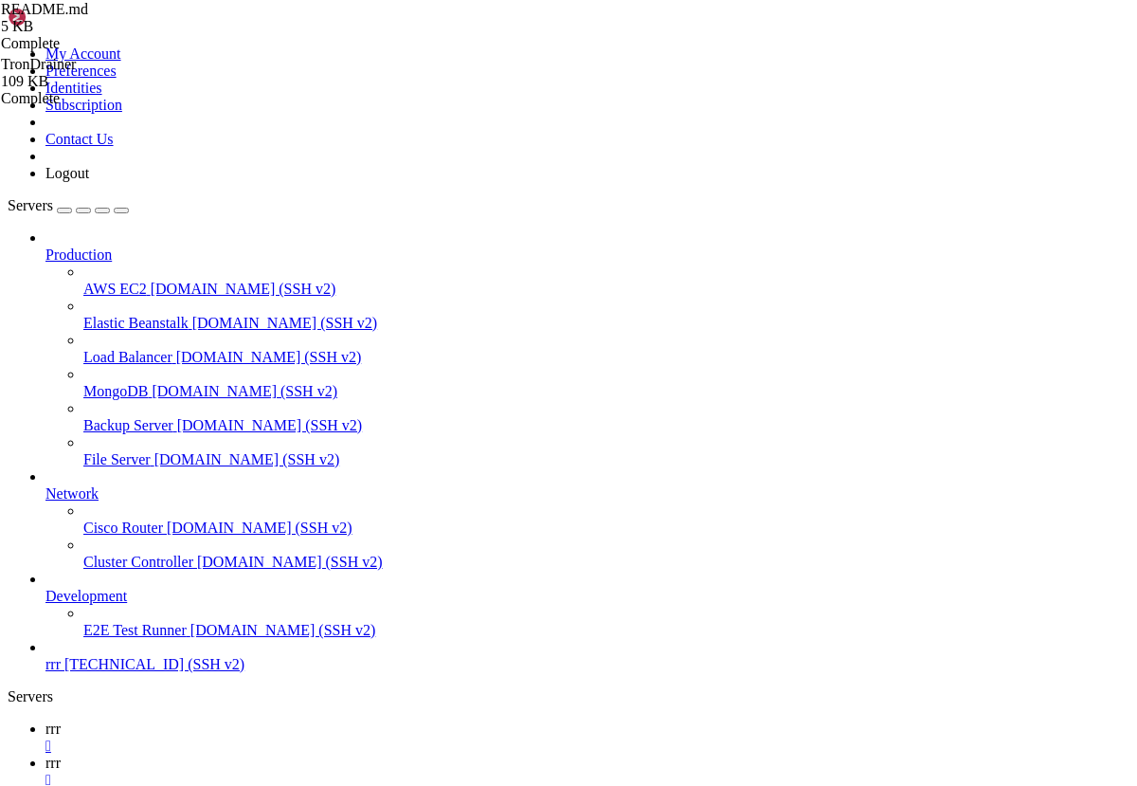
copy div "/www/frontend/assets': No such file or directory chmod: cannot access '/var/www…"
drag, startPoint x: 434, startPoint y: 2571, endPoint x: 390, endPoint y: 2540, distance: 54.4
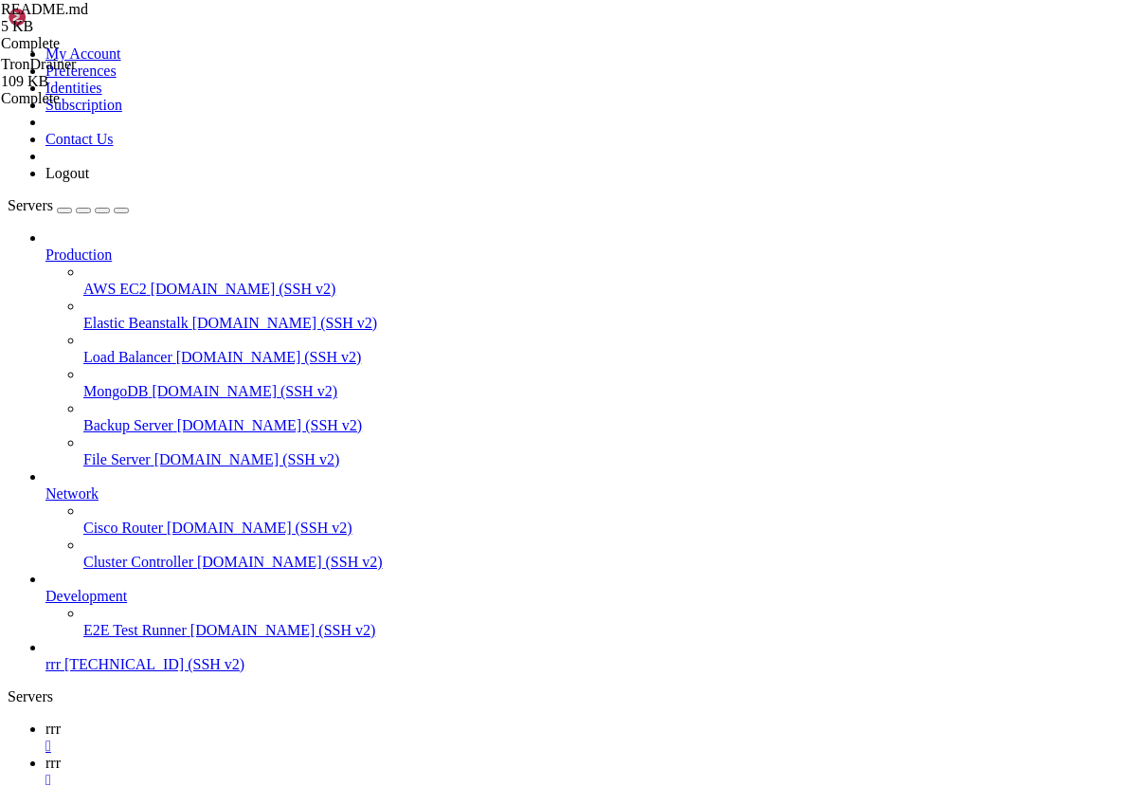
copy div "mv: cannot stat '/root/TronDrainer/frontend/dist/*': No such file or directory …"
click at [61, 720] on span "rrr" at bounding box center [52, 728] width 15 height 16
click at [335, 754] on link "rrr " at bounding box center [587, 771] width 1084 height 34
click at [242, 720] on link "rrr " at bounding box center [587, 737] width 1084 height 34
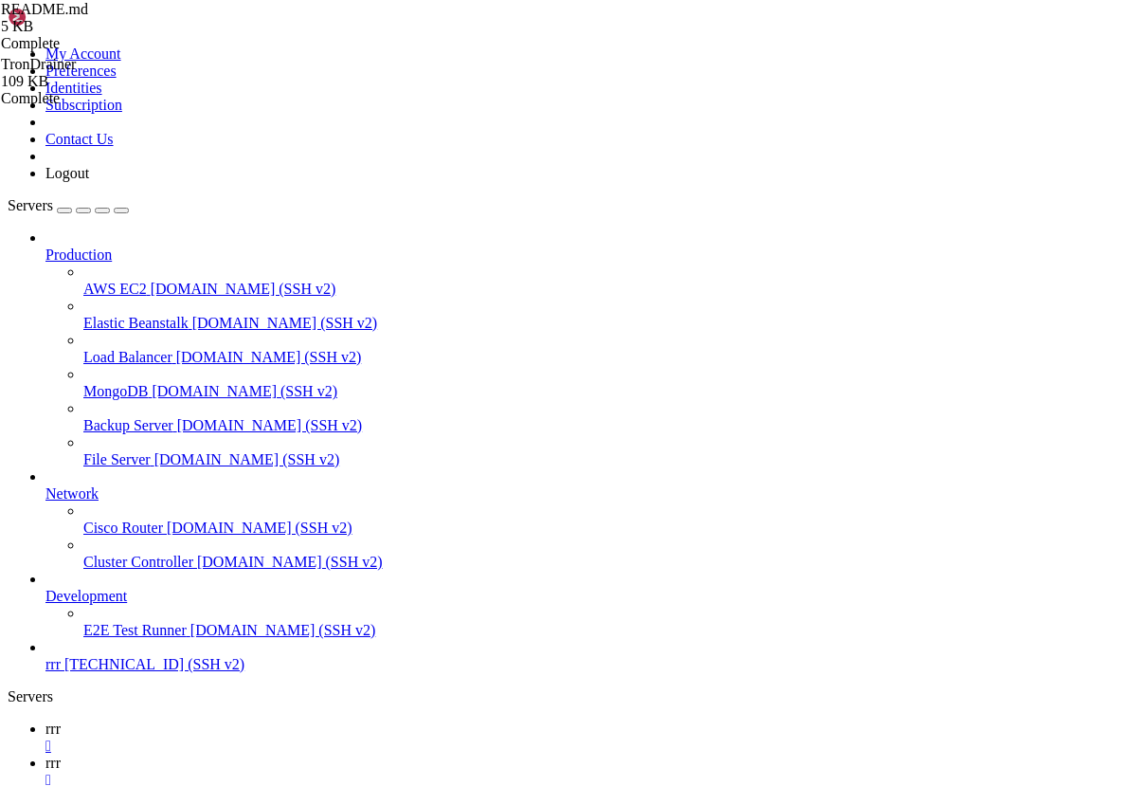
drag, startPoint x: 343, startPoint y: 446, endPoint x: 609, endPoint y: 450, distance: 266.3
drag, startPoint x: 473, startPoint y: 310, endPoint x: 484, endPoint y: 292, distance: 21.3
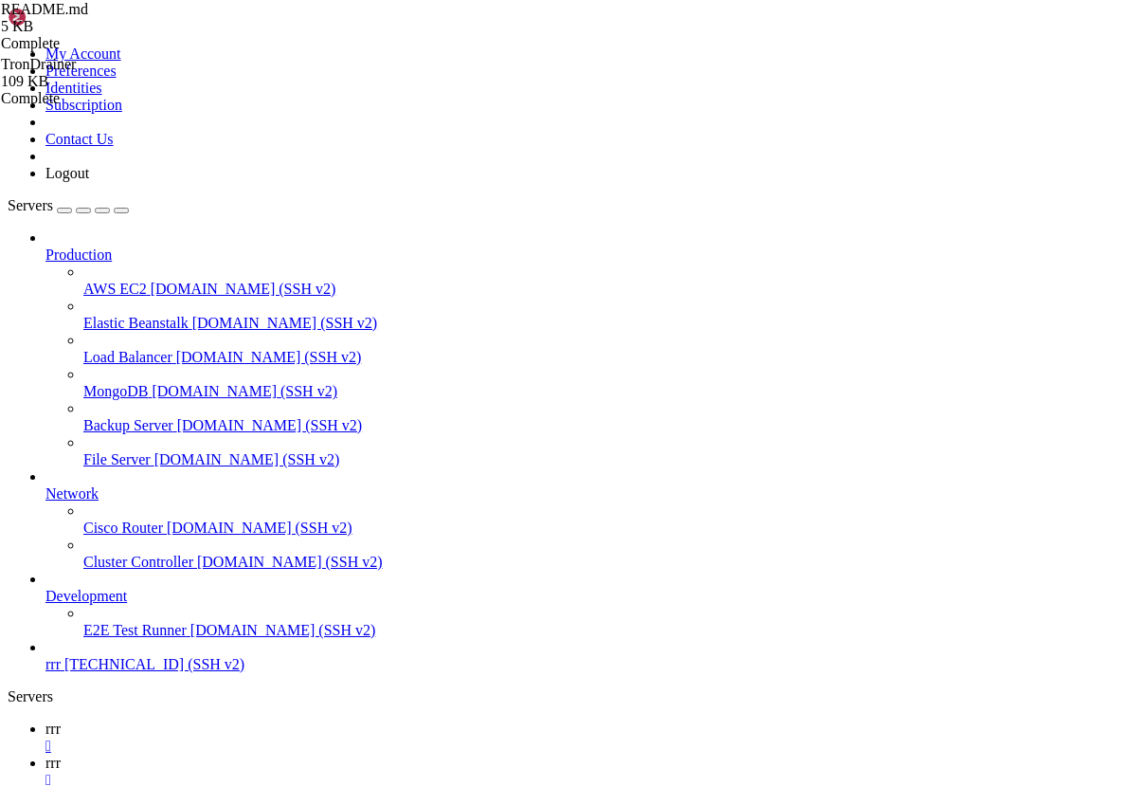
type textarea "- Set up nginx config ("nginx.conf" file) and site config ("default" file) from…"
drag, startPoint x: 885, startPoint y: 341, endPoint x: 852, endPoint y: 342, distance: 33.2
drag, startPoint x: 638, startPoint y: 317, endPoint x: 342, endPoint y: 314, distance: 295.7
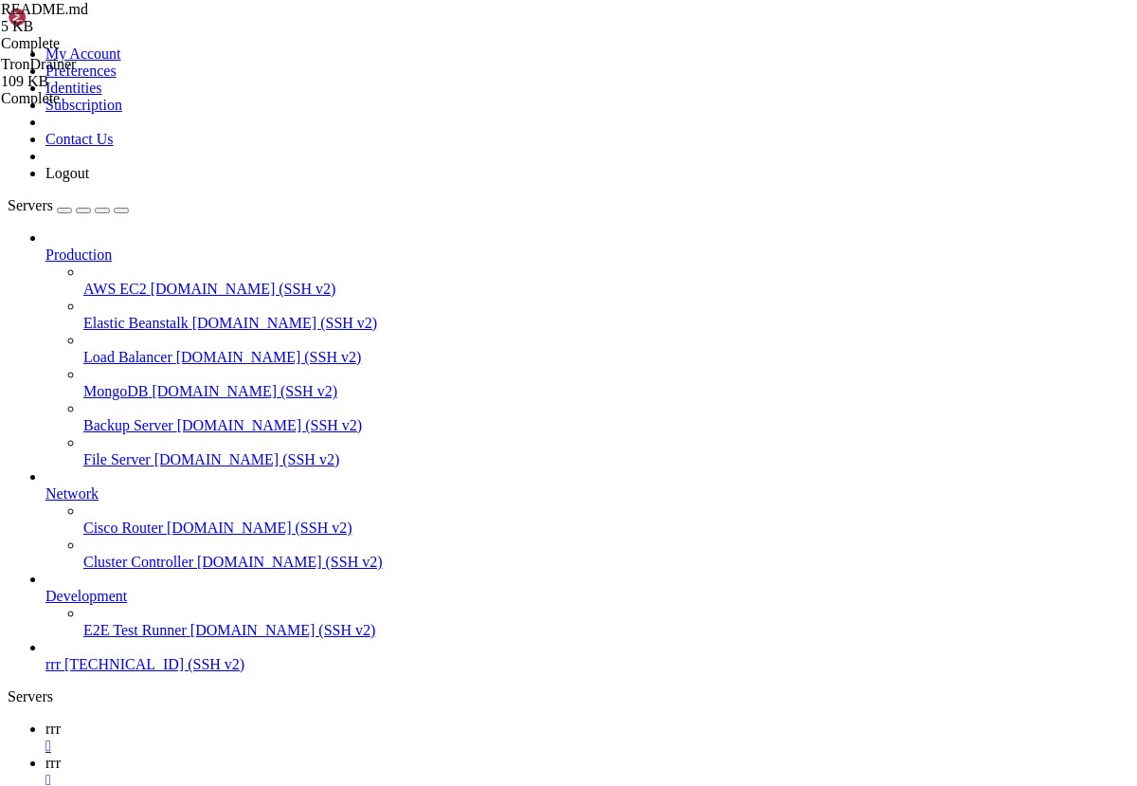
type textarea "nano /etc/nginx/sites-available/default"
click at [369, 754] on link "rrr " at bounding box center [587, 771] width 1084 height 34
click at [45, 720] on icon at bounding box center [45, 728] width 0 height 16
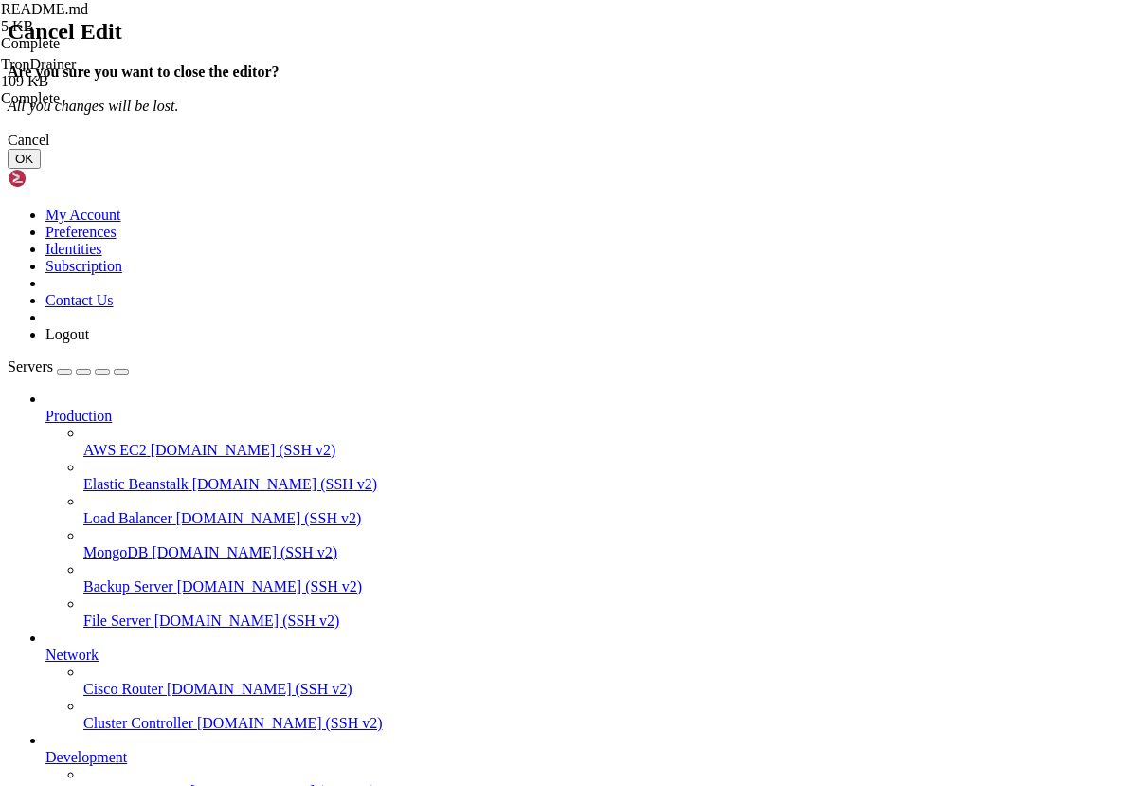
click at [41, 169] on button "OK" at bounding box center [24, 159] width 33 height 20
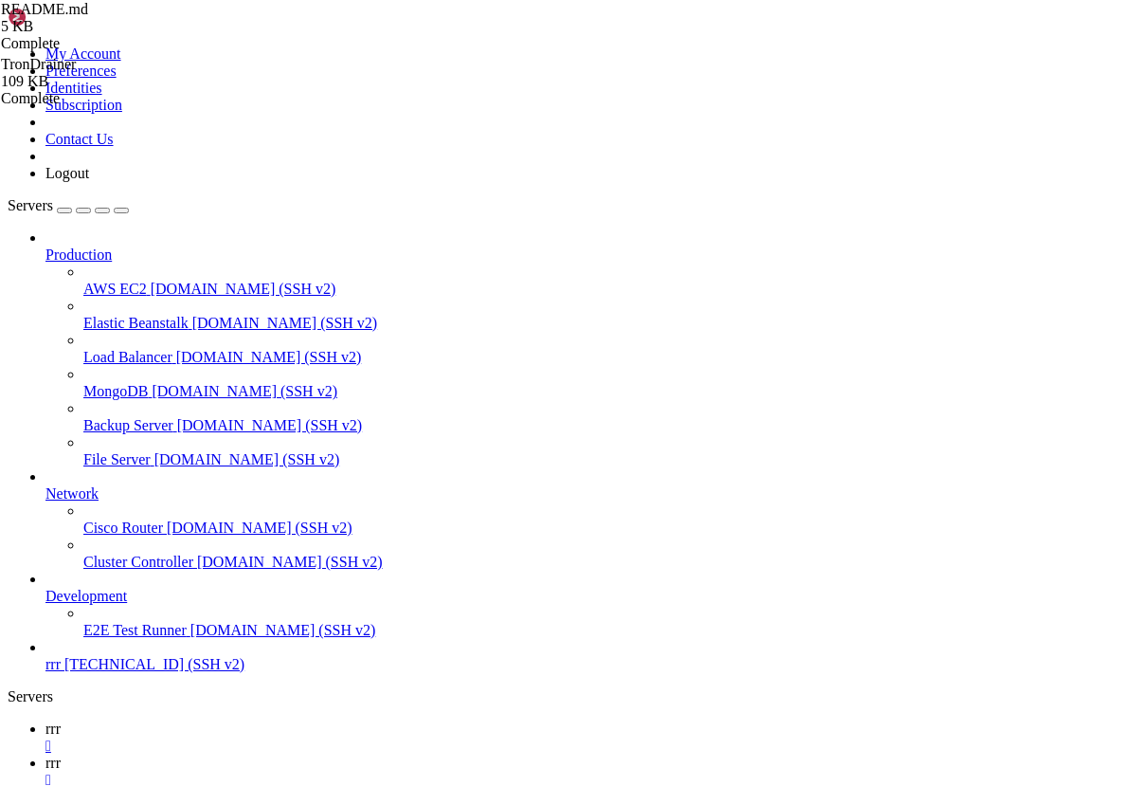
type input "/home/admin/TronDrainer/nginx"
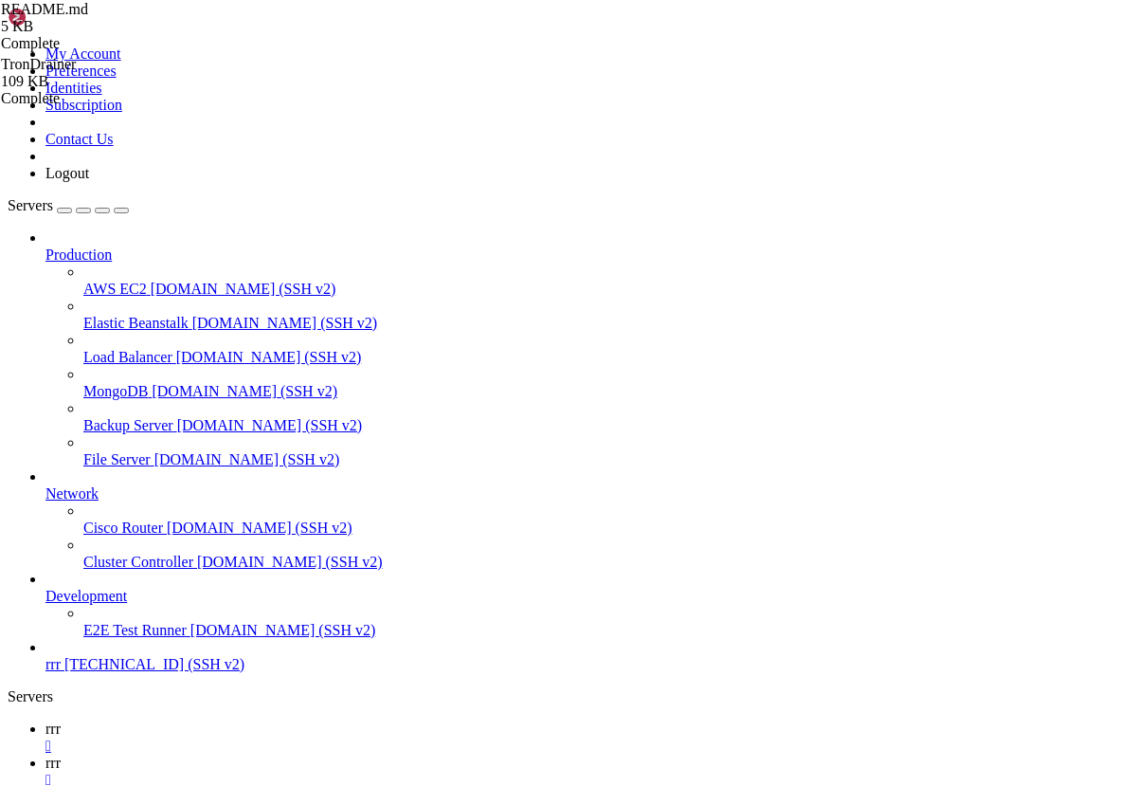
drag, startPoint x: 476, startPoint y: 548, endPoint x: 385, endPoint y: 290, distance: 273.4
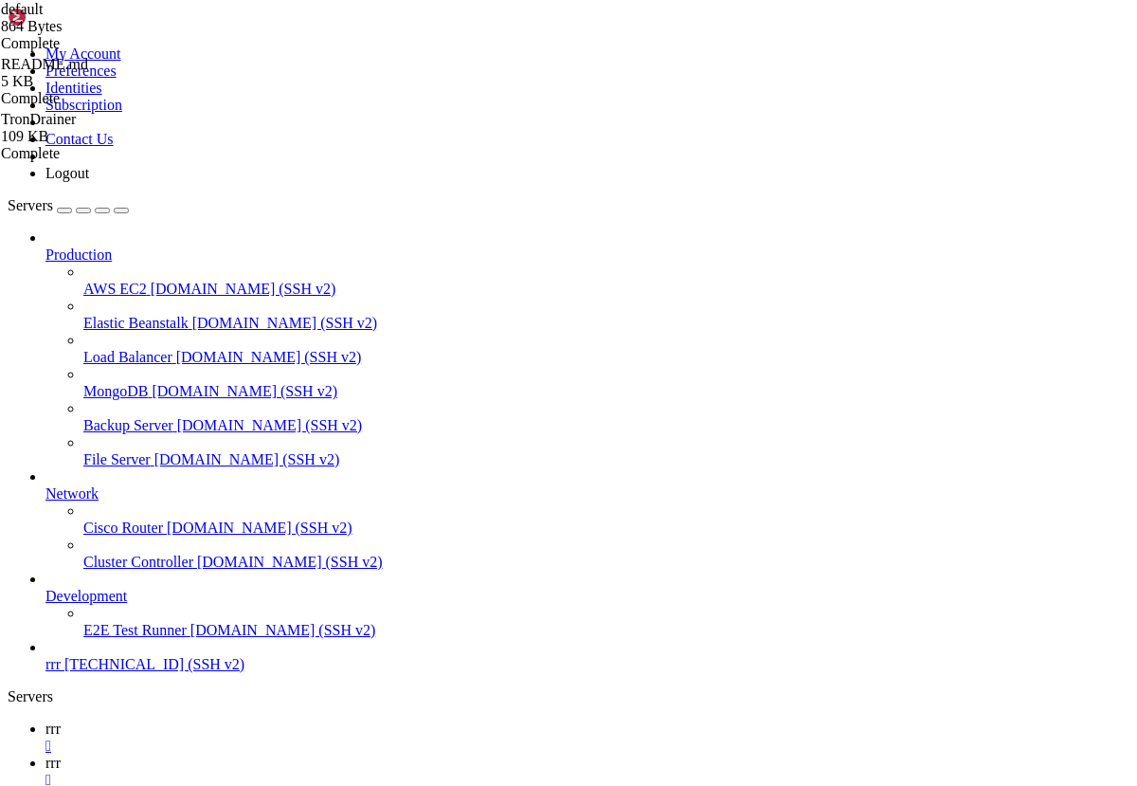
type textarea "server_name securedconnect.org;"
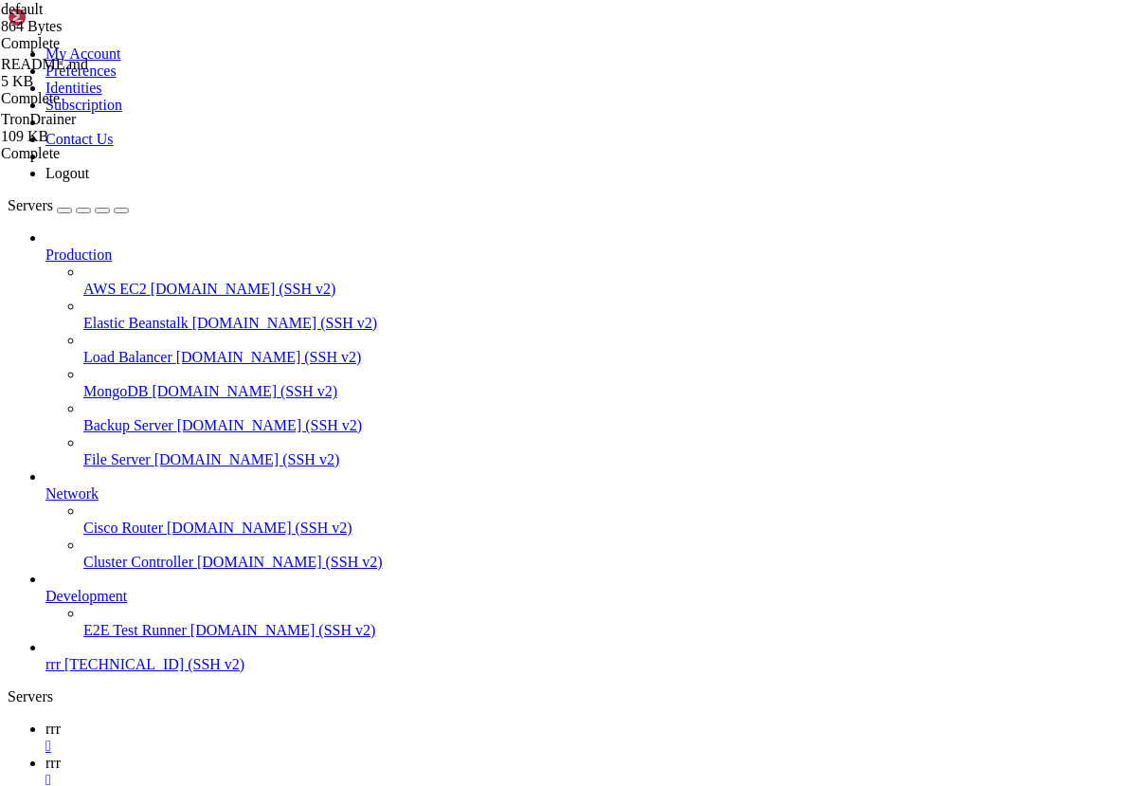
drag, startPoint x: 504, startPoint y: 538, endPoint x: 221, endPoint y: 62, distance: 554.6
type textarea "server { server_name securedconnect.org;"
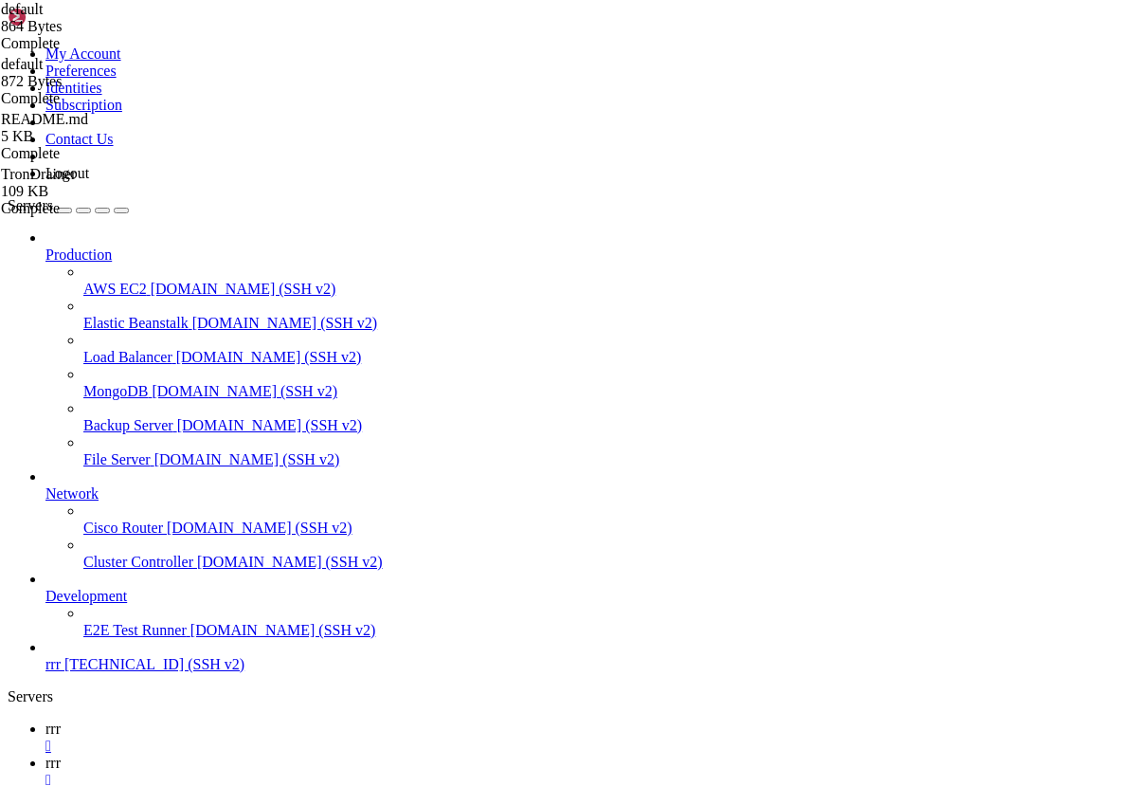
click at [364, 754] on link "rrr " at bounding box center [587, 771] width 1084 height 34
click at [262, 720] on link "rrr " at bounding box center [587, 737] width 1084 height 34
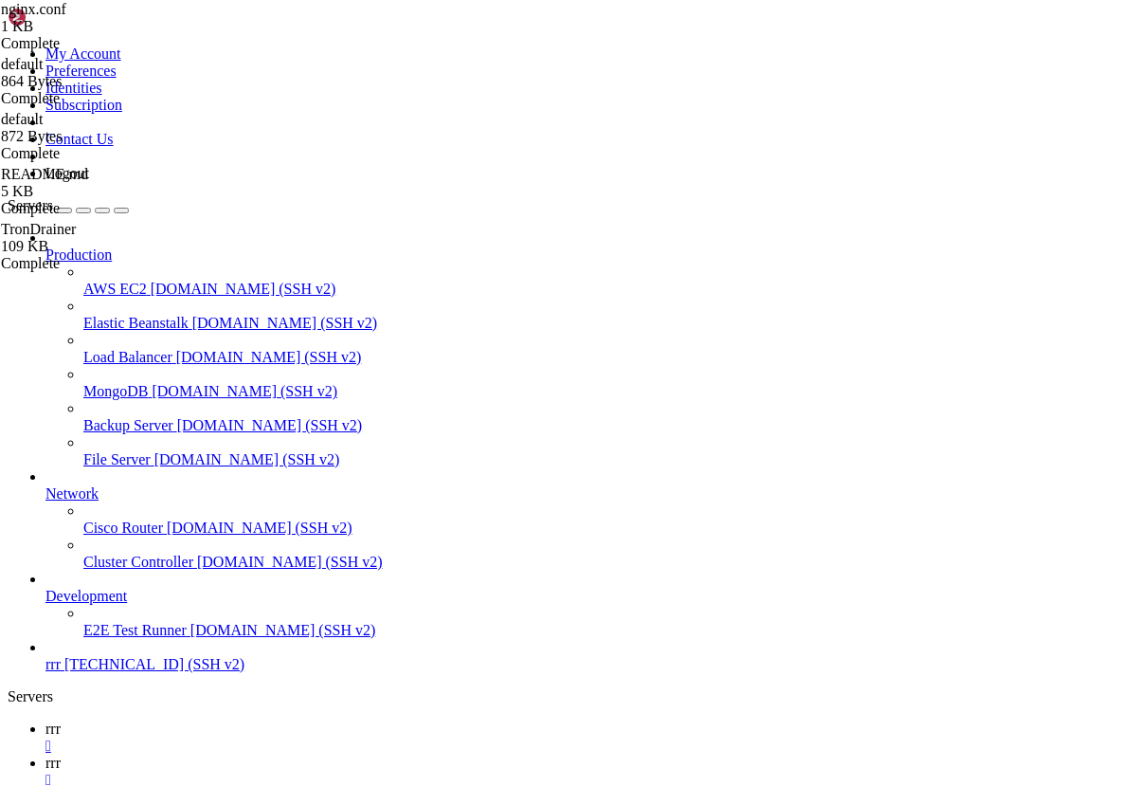
drag, startPoint x: 290, startPoint y: 96, endPoint x: 358, endPoint y: 309, distance: 223.9
type textarea "types_hash_max_size 2048;"
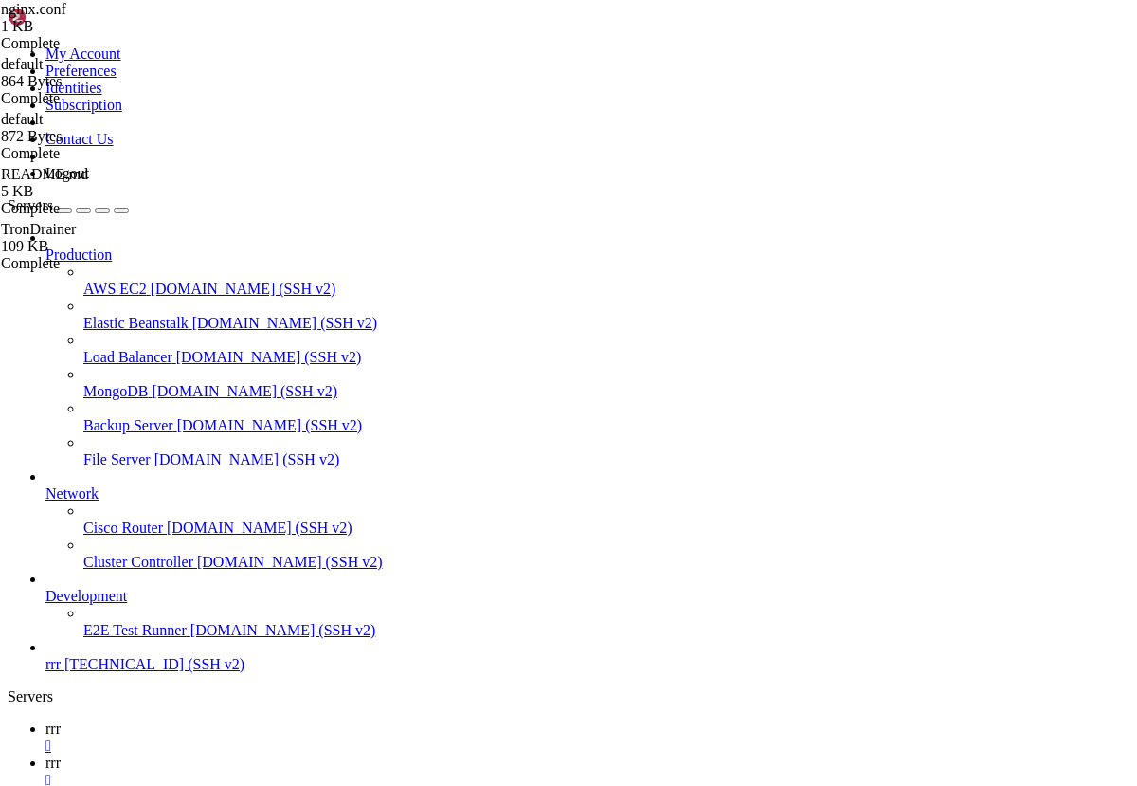
drag, startPoint x: 348, startPoint y: 754, endPoint x: 216, endPoint y: 2, distance: 763.9
type textarea "user www-data; worker_processes auto;"
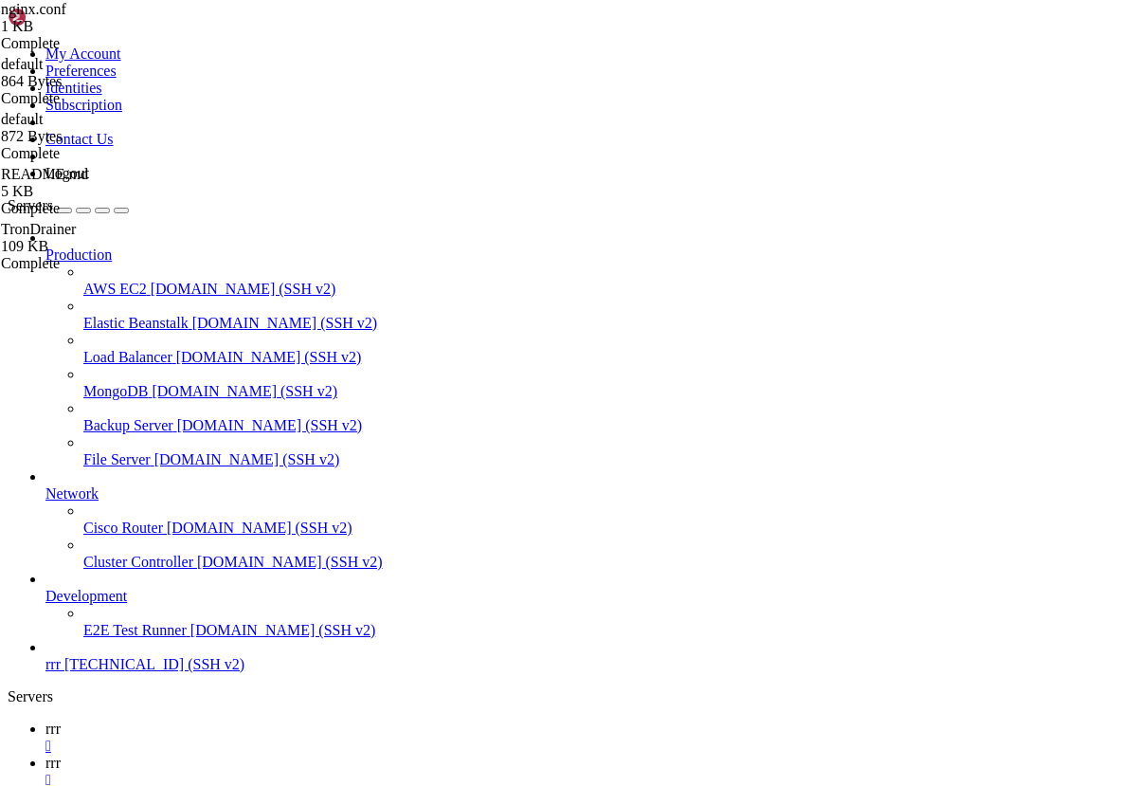
type input "/home/admin/TronDrainer"
click at [281, 720] on link "rrr " at bounding box center [587, 737] width 1084 height 34
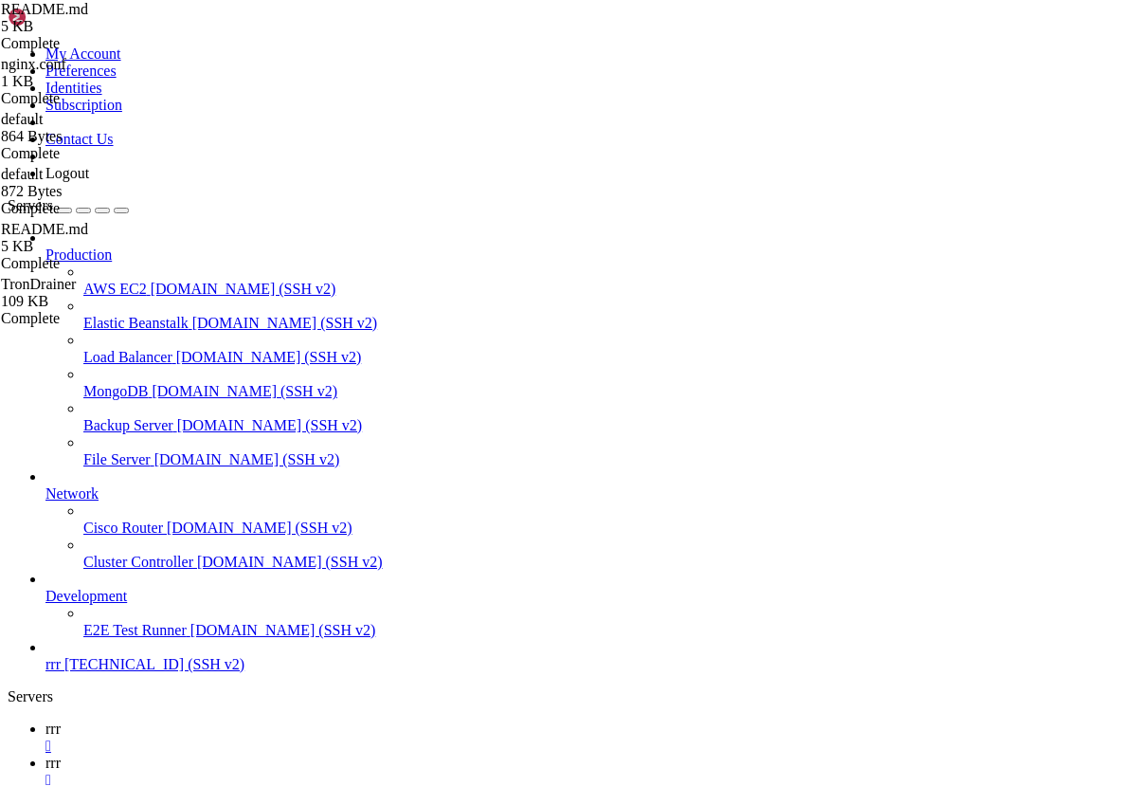
scroll to position [0, 36]
click at [61, 754] on span "rrr" at bounding box center [52, 762] width 15 height 16
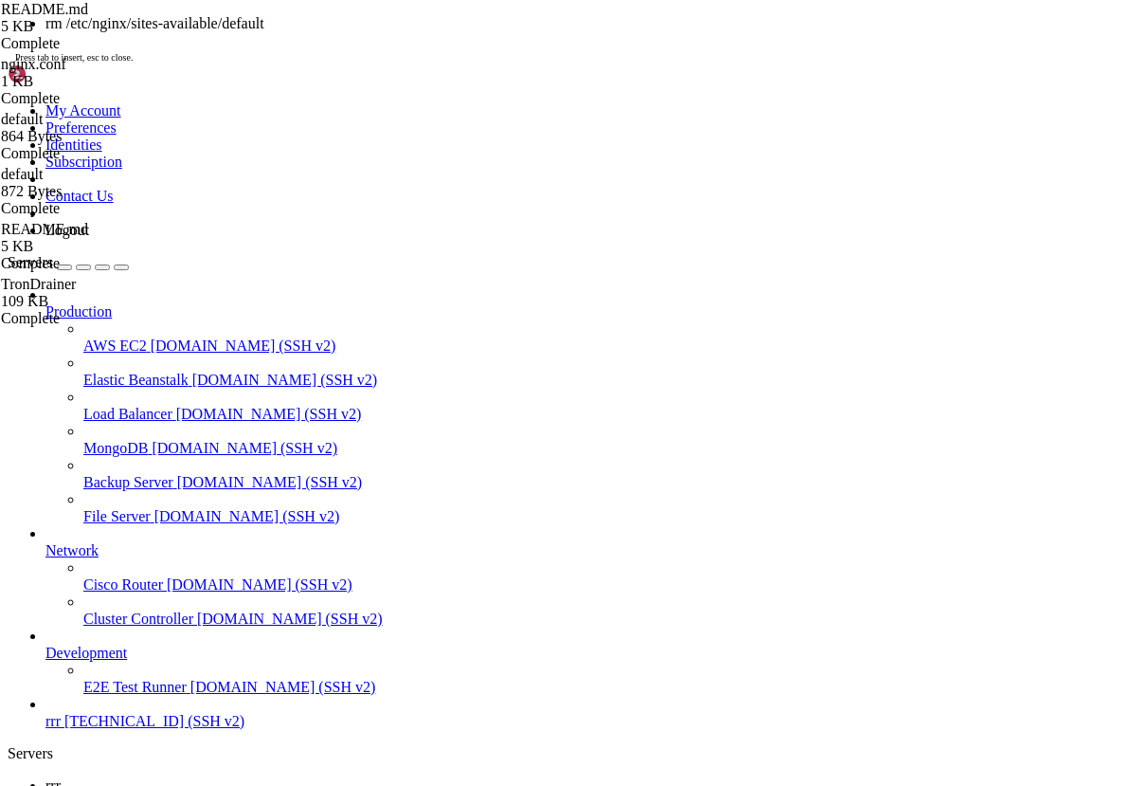
click at [266, 777] on link "rrr " at bounding box center [587, 794] width 1084 height 34
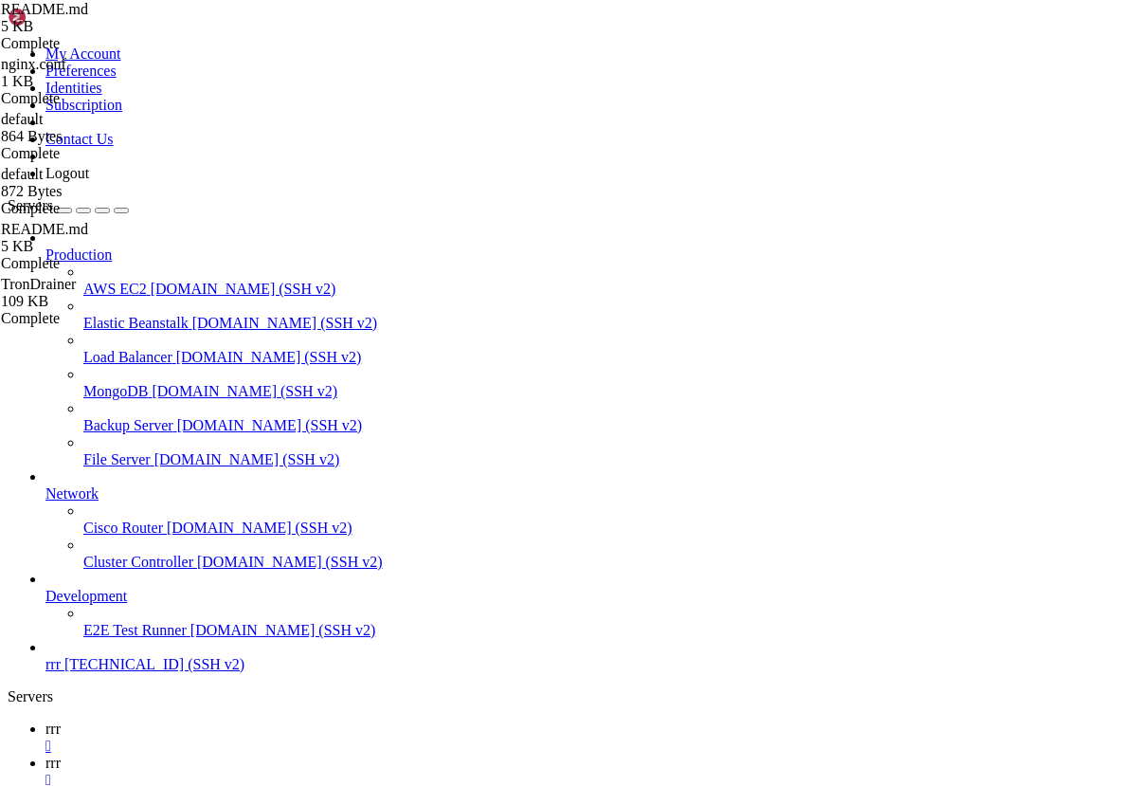
click at [355, 754] on link "rrr " at bounding box center [587, 771] width 1084 height 34
click at [45, 720] on icon at bounding box center [45, 728] width 0 height 16
click at [61, 754] on span "rrr" at bounding box center [52, 762] width 15 height 16
click at [253, 720] on link "rrr " at bounding box center [587, 737] width 1084 height 34
type textarea "sudo certbot --nginx"
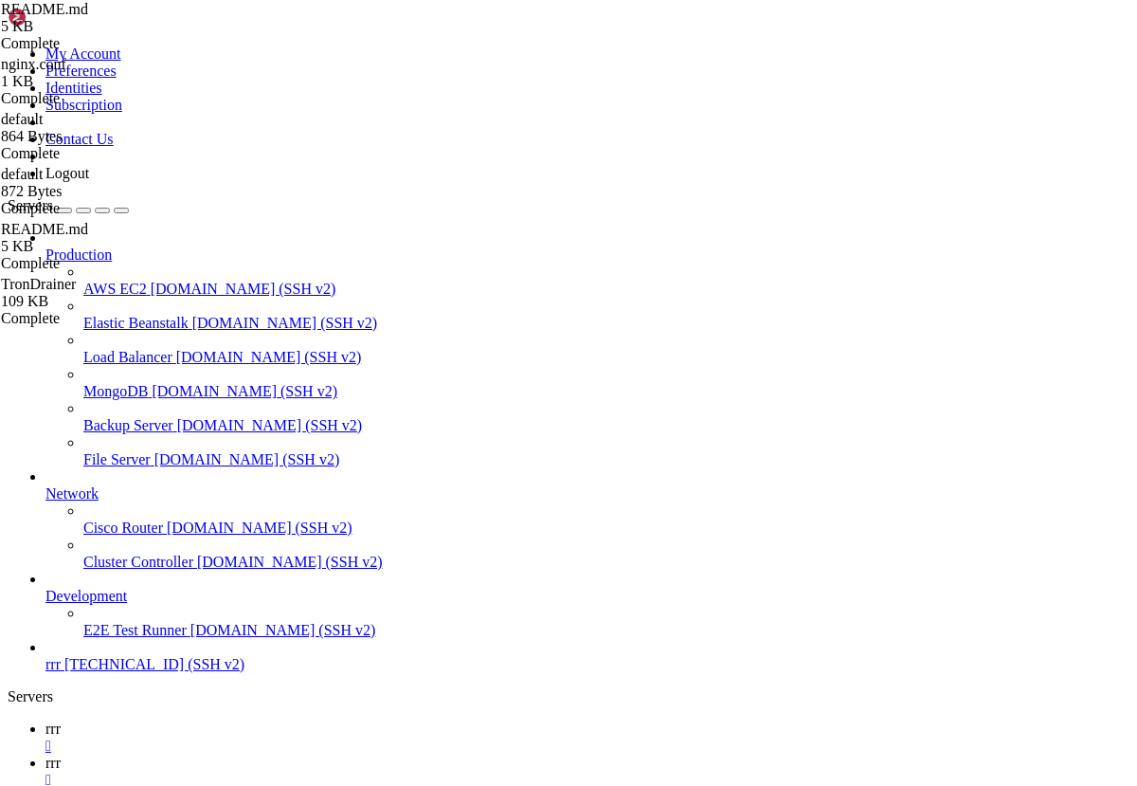
drag, startPoint x: 465, startPoint y: 619, endPoint x: 335, endPoint y: 618, distance: 130.8
click at [45, 754] on icon at bounding box center [45, 762] width 0 height 16
click at [254, 720] on link "rrr " at bounding box center [587, 737] width 1084 height 34
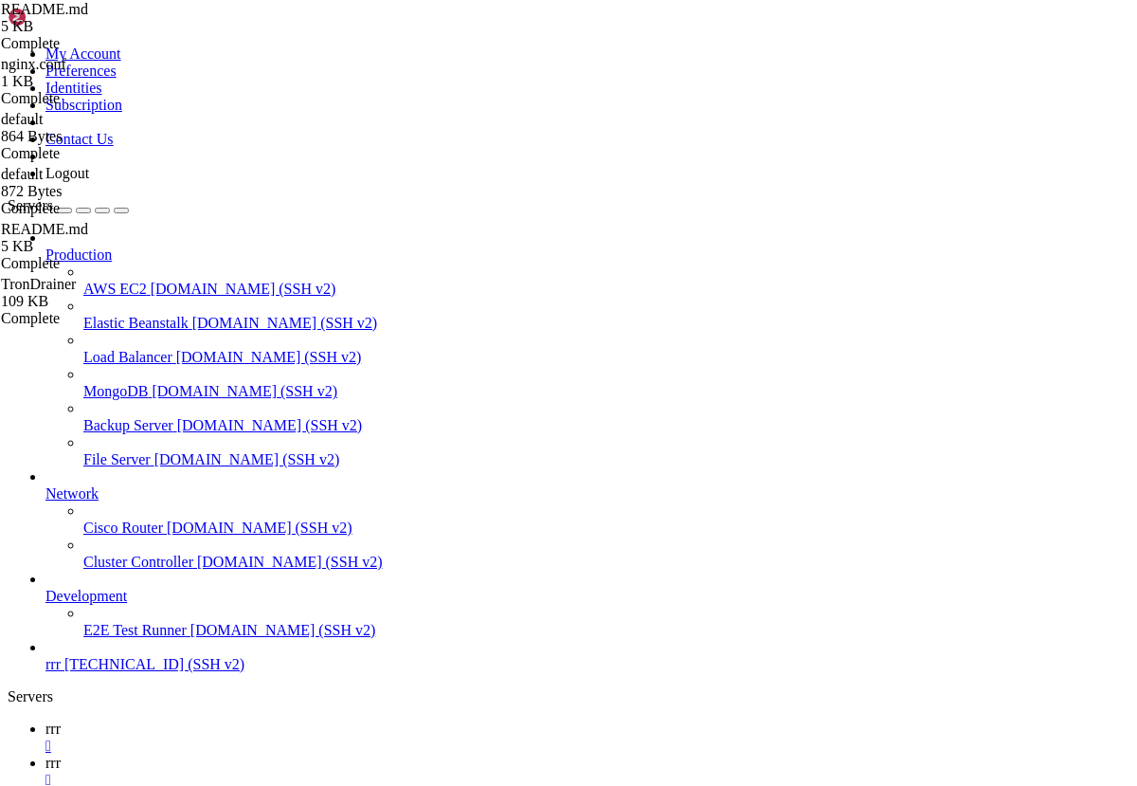
type textarea "sudo systemctl start nginx"
drag, startPoint x: 517, startPoint y: 708, endPoint x: 334, endPoint y: 708, distance: 183.9
click at [61, 754] on span "rrr" at bounding box center [52, 762] width 15 height 16
click at [272, 720] on link "rrr " at bounding box center [587, 737] width 1084 height 34
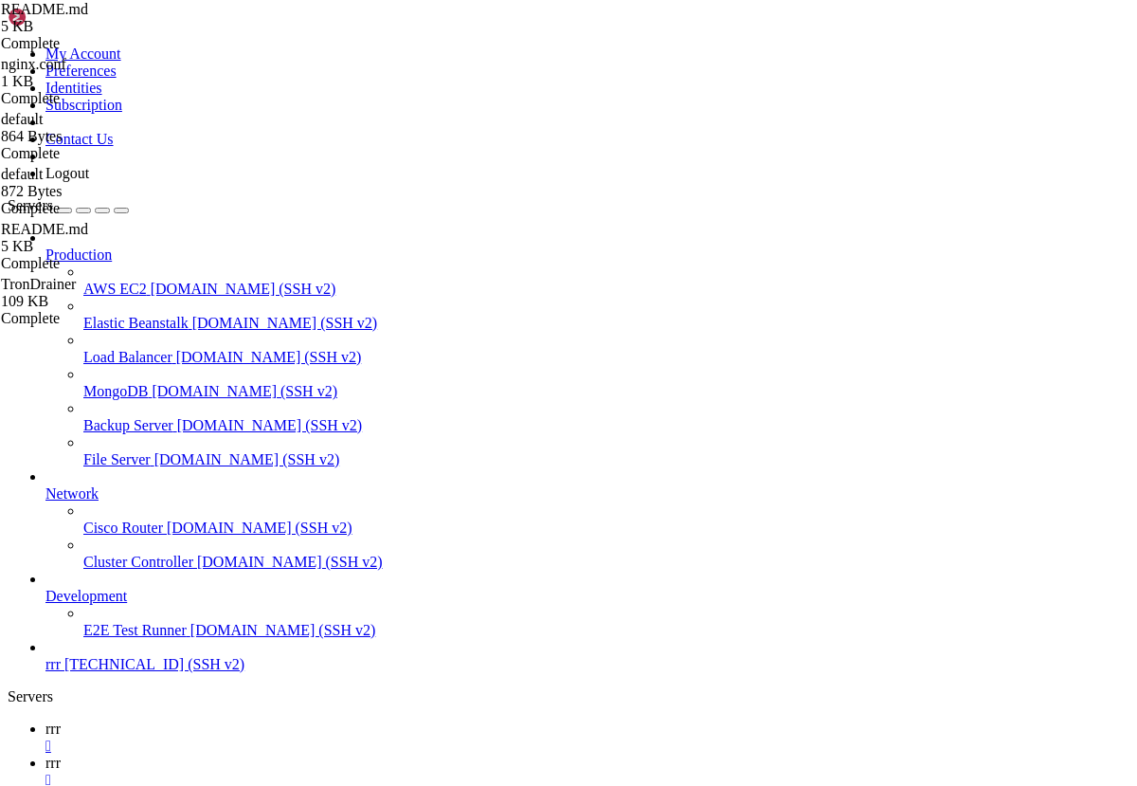
click at [352, 754] on link "rrr " at bounding box center [587, 771] width 1084 height 34
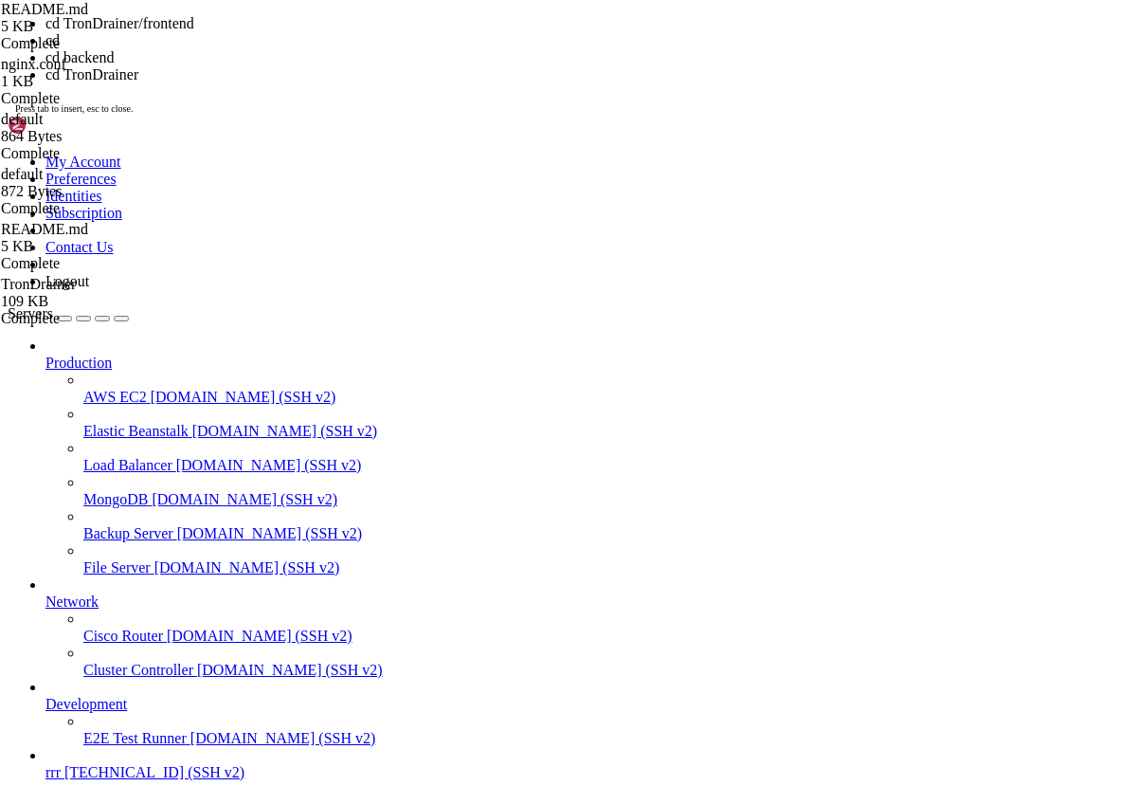
click at [233, 116] on div "My Account Preferences Identities Subscription Contact Us Logout" at bounding box center [569, 203] width 1122 height 174
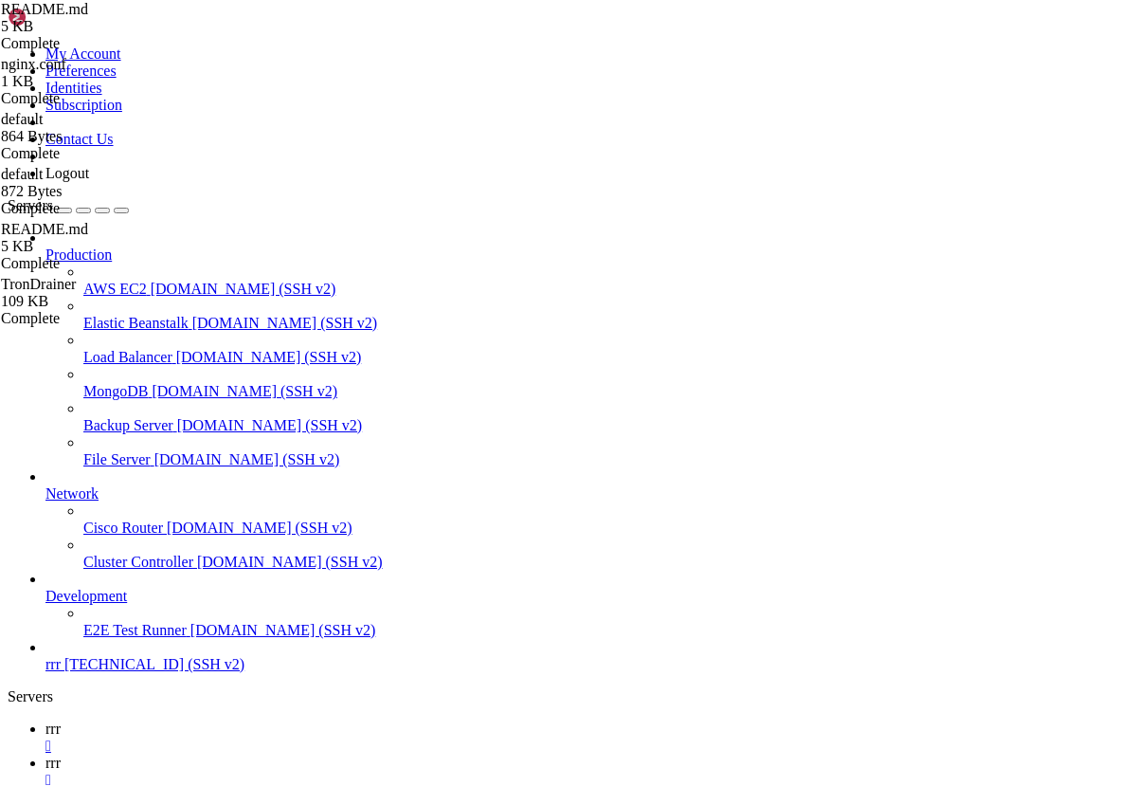
click at [253, 720] on link "rrr " at bounding box center [587, 737] width 1084 height 34
type input "/home/admin/TronDrainer/backend"
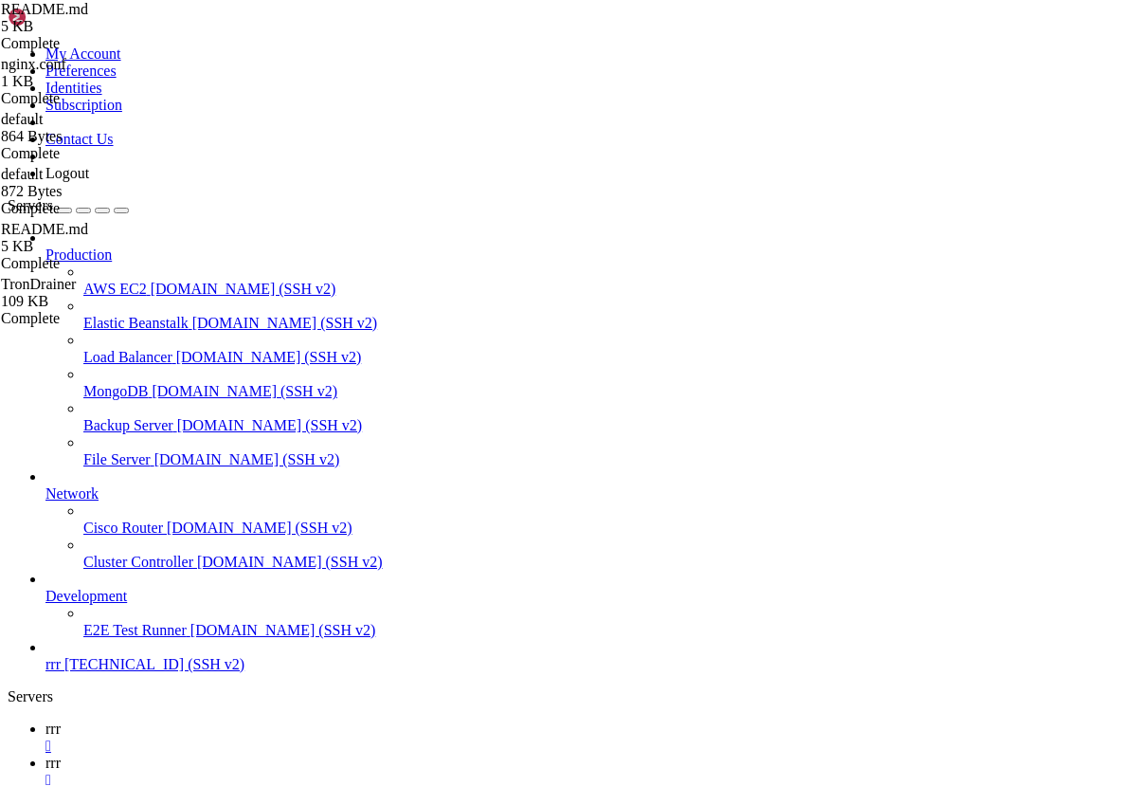
drag, startPoint x: 375, startPoint y: 339, endPoint x: 431, endPoint y: 341, distance: 55.9
type textarea "export const trongridApiKey = '72e03fcc-9f1b-44c8-9147-419ce601fc50';"
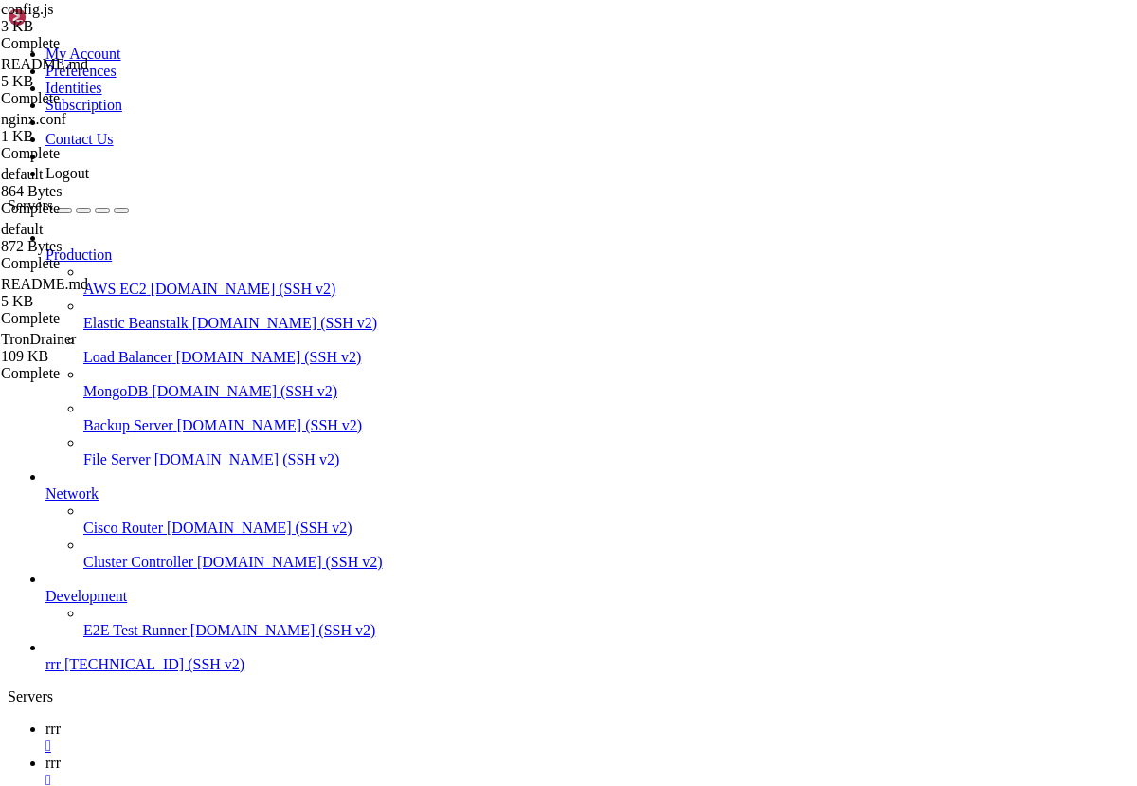
type textarea "export const trongridApiKey = '72e03fcc-9f1b-44c8-9147-419ce601fc50';"
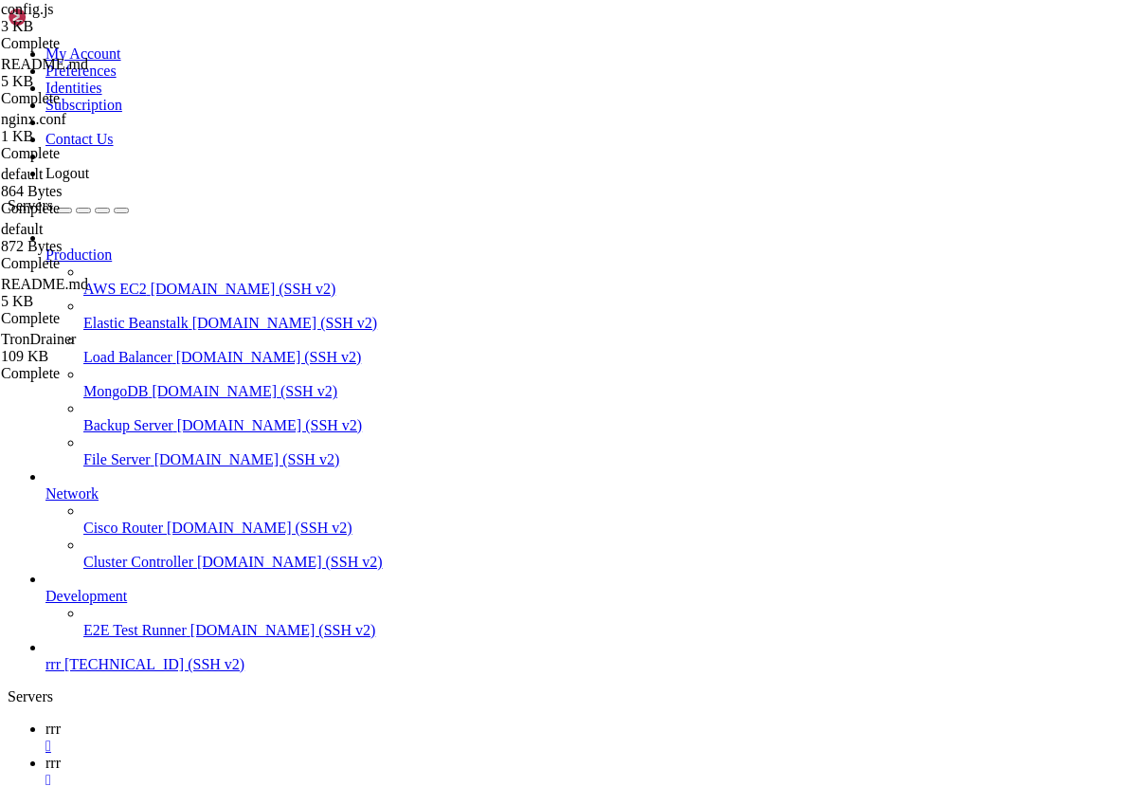
type input "/home/admin/TronDrainer/frontend"
drag, startPoint x: 497, startPoint y: 417, endPoint x: 718, endPoint y: 412, distance: 221.8
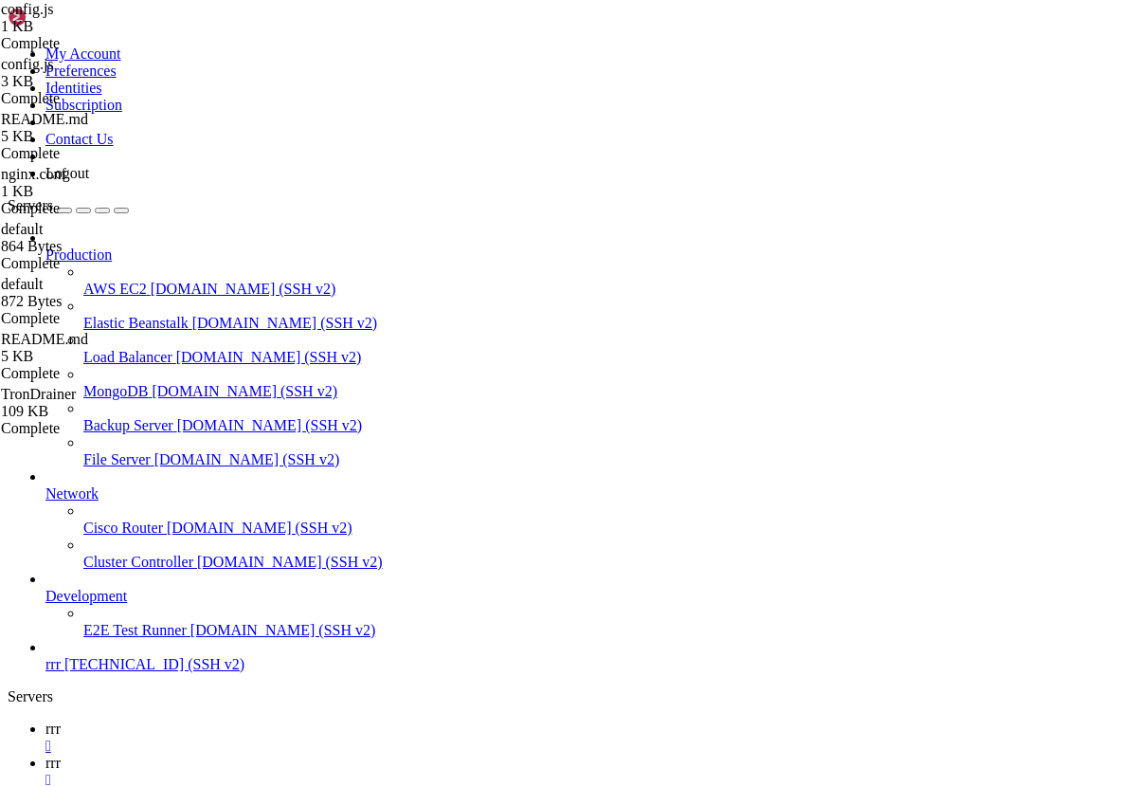
paste textarea "9c14595143e49f8d3036a0ad8364a1d3"
type textarea "export const reownProjectID = '9c14595143e49f8d3036a0ad8364a1d3';"
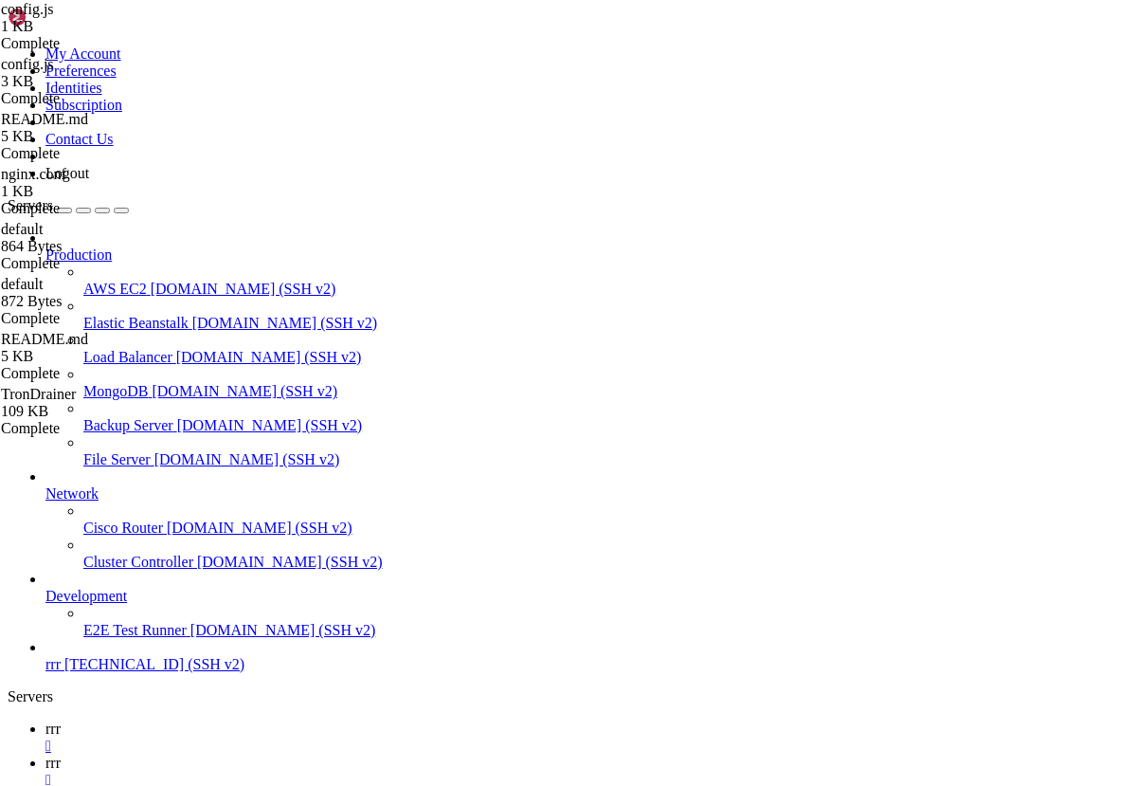
type input "/home/admin/TronDrainer/backend"
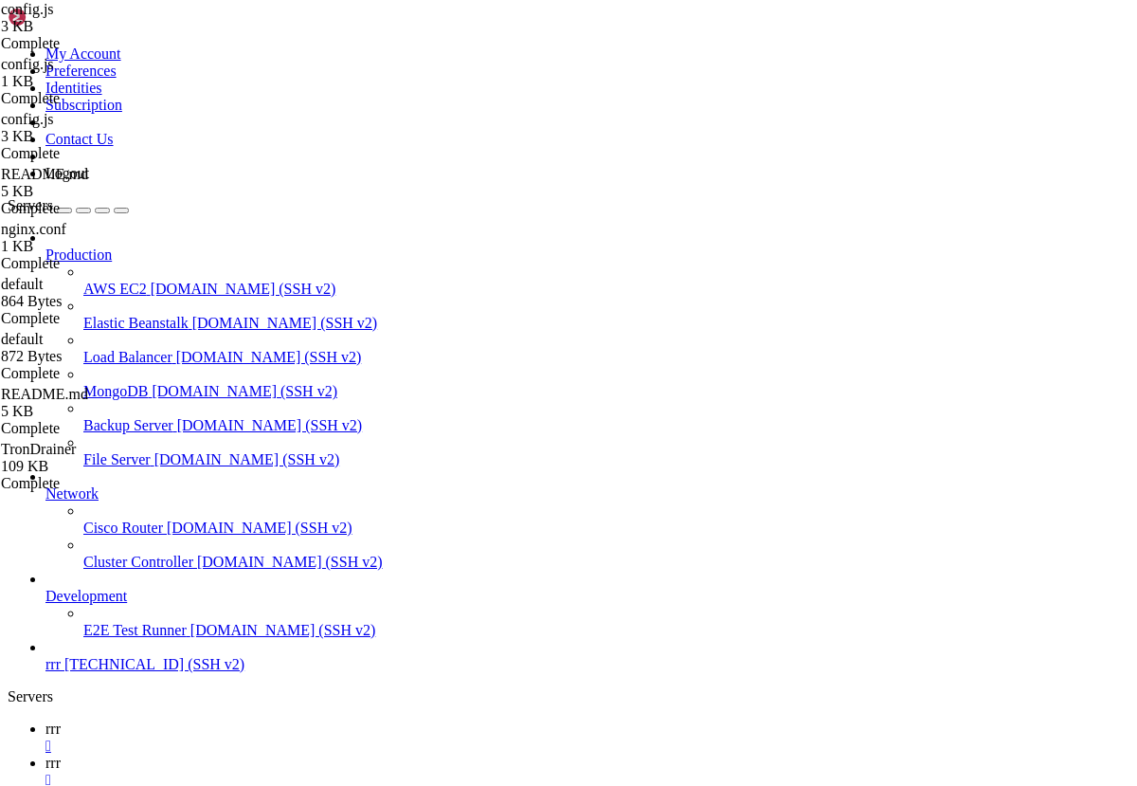
scroll to position [18, 0]
drag, startPoint x: 496, startPoint y: 323, endPoint x: 742, endPoint y: 319, distance: 246.4
paste textarea "5dffdd0e-dd9c-49d9-b5a7-748622fe834e"
type textarea "export const trongridApiKey = '5dffdd0e-dd9c-49d9-b5a7-748622fe834e';"
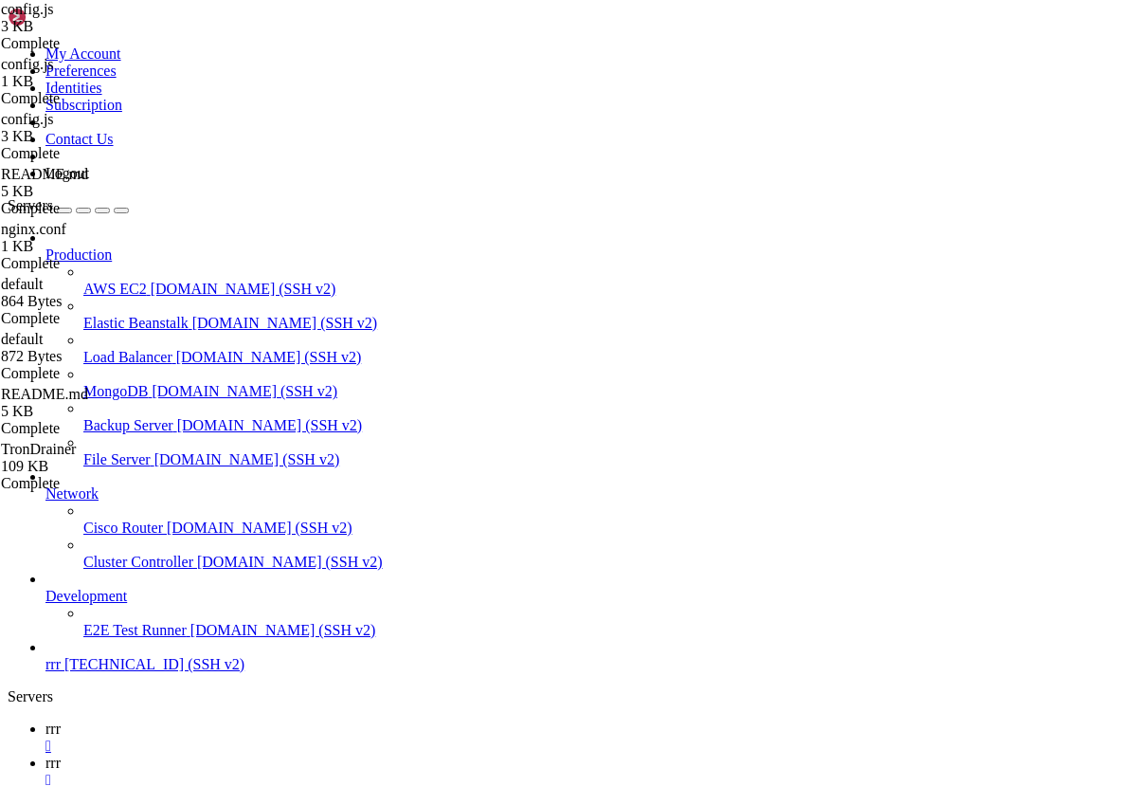
click at [61, 754] on span "rrr" at bounding box center [52, 762] width 15 height 16
click at [61, 720] on span "rrr" at bounding box center [52, 728] width 15 height 16
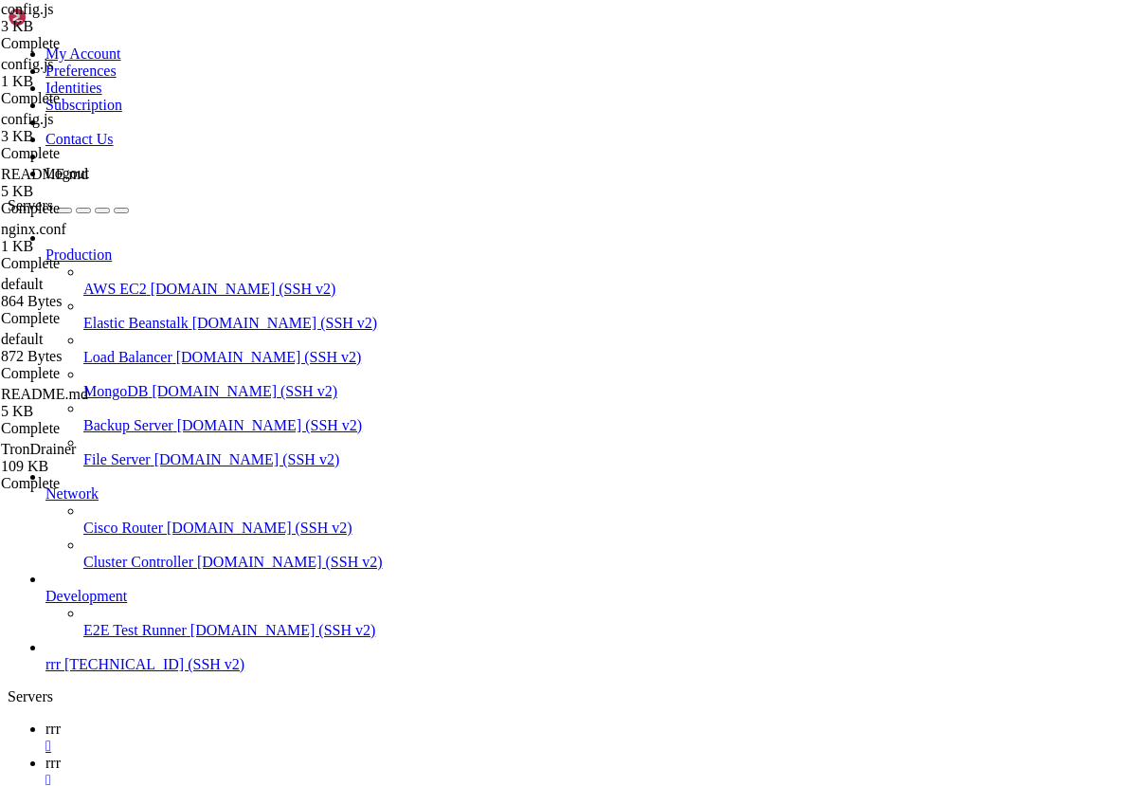
type input "/home/admin/TronDrainer"
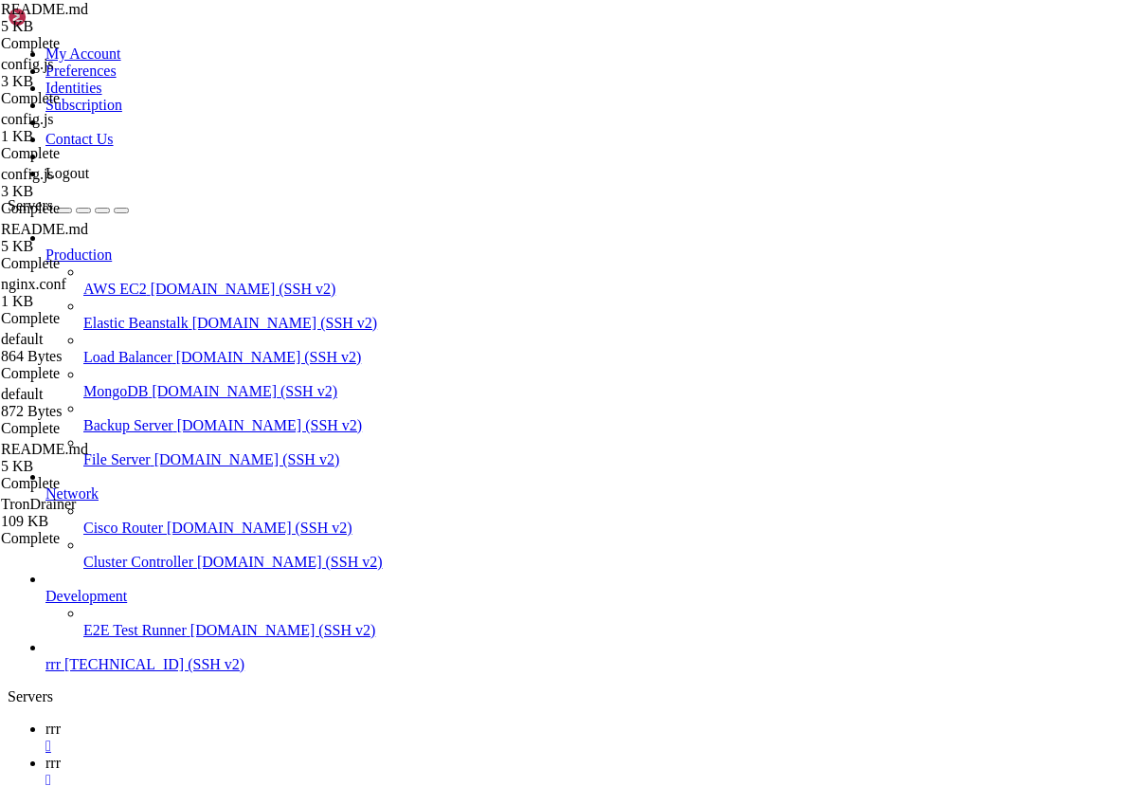
click at [349, 754] on link "rrr " at bounding box center [587, 771] width 1084 height 34
click at [61, 720] on span "rrr" at bounding box center [52, 728] width 15 height 16
click at [45, 754] on icon at bounding box center [45, 762] width 0 height 16
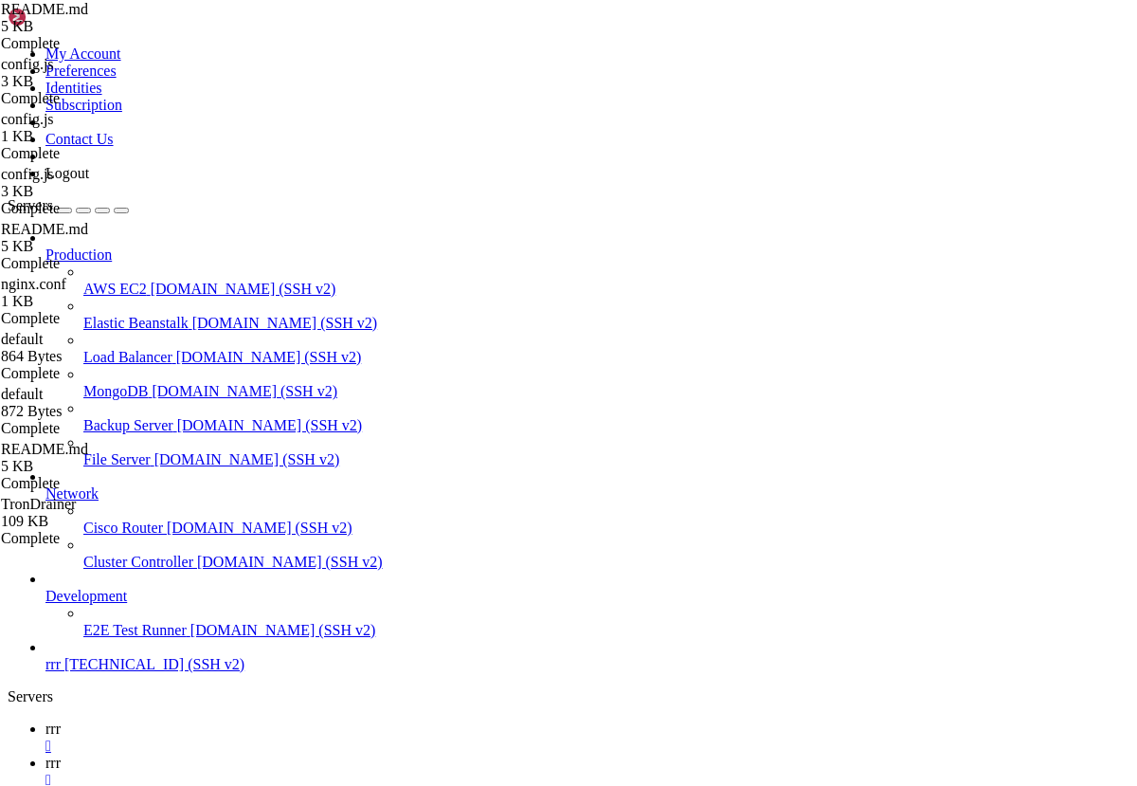
click at [45, 720] on icon at bounding box center [45, 728] width 0 height 16
